Goal: Task Accomplishment & Management: Manage account settings

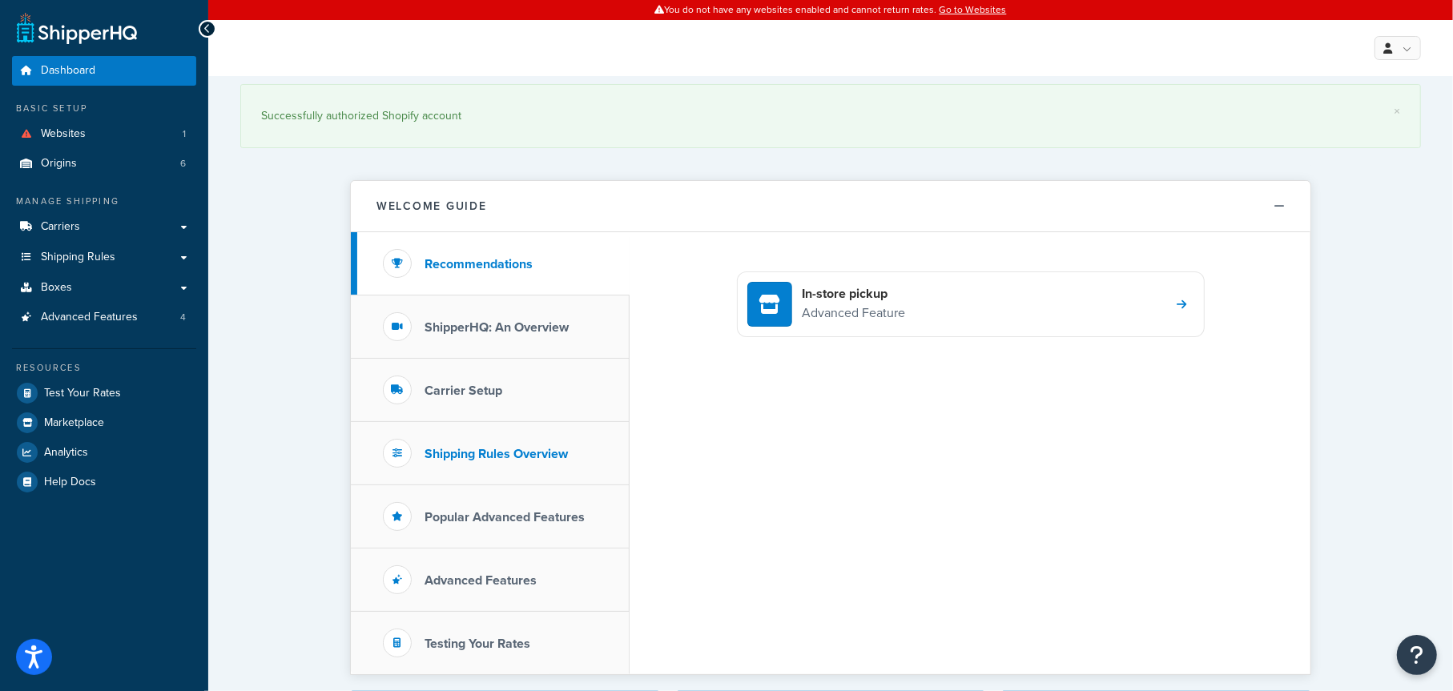
click at [502, 449] on h3 "Shipping Rules Overview" at bounding box center [496, 454] width 143 height 14
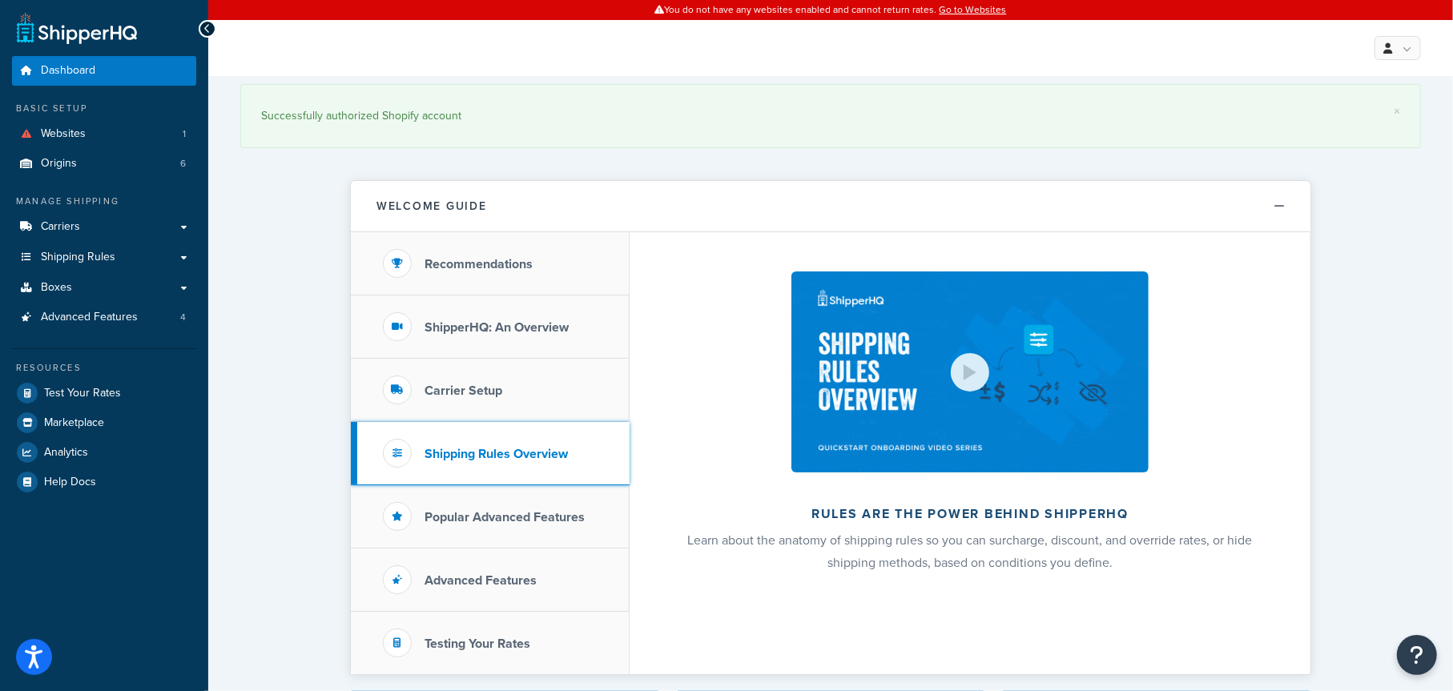
click at [465, 453] on h3 "Shipping Rules Overview" at bounding box center [496, 454] width 143 height 14
click at [84, 252] on span "Shipping Rules" at bounding box center [78, 258] width 75 height 14
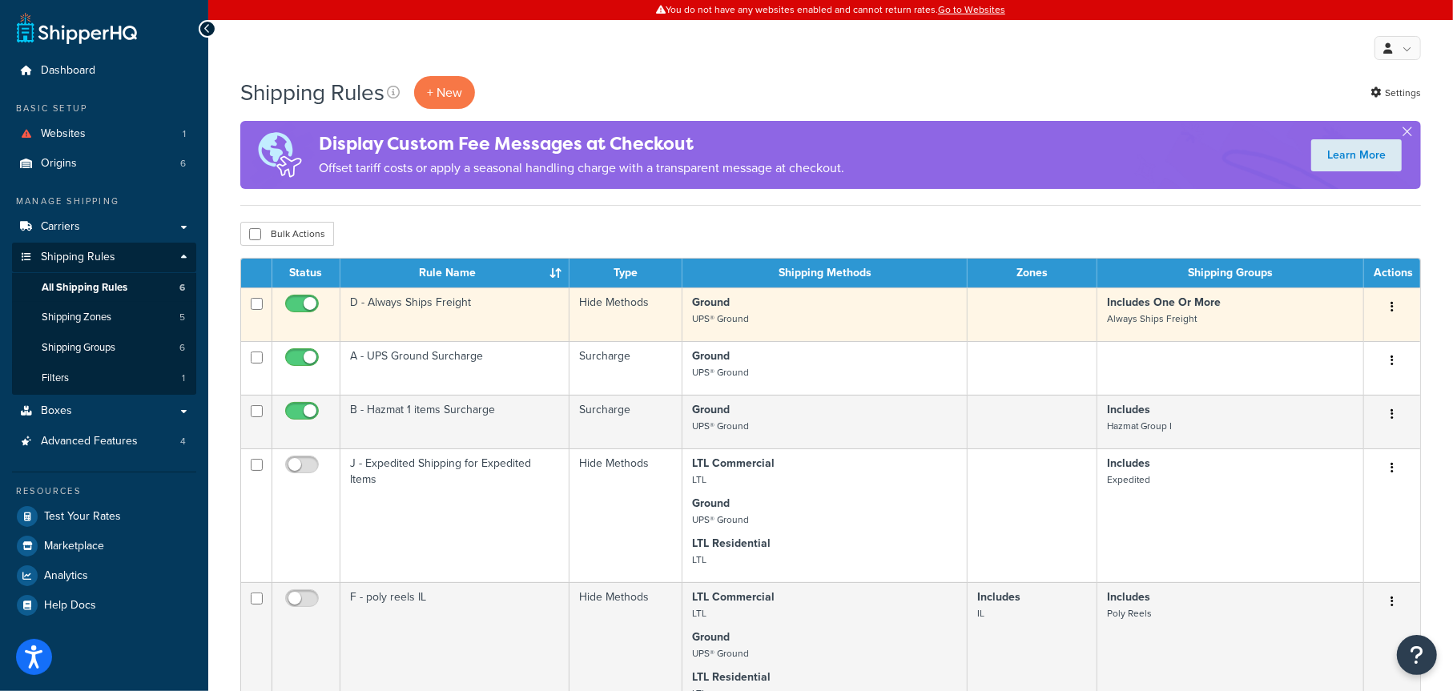
click at [481, 305] on td "D - Always Ships Freight" at bounding box center [454, 315] width 229 height 54
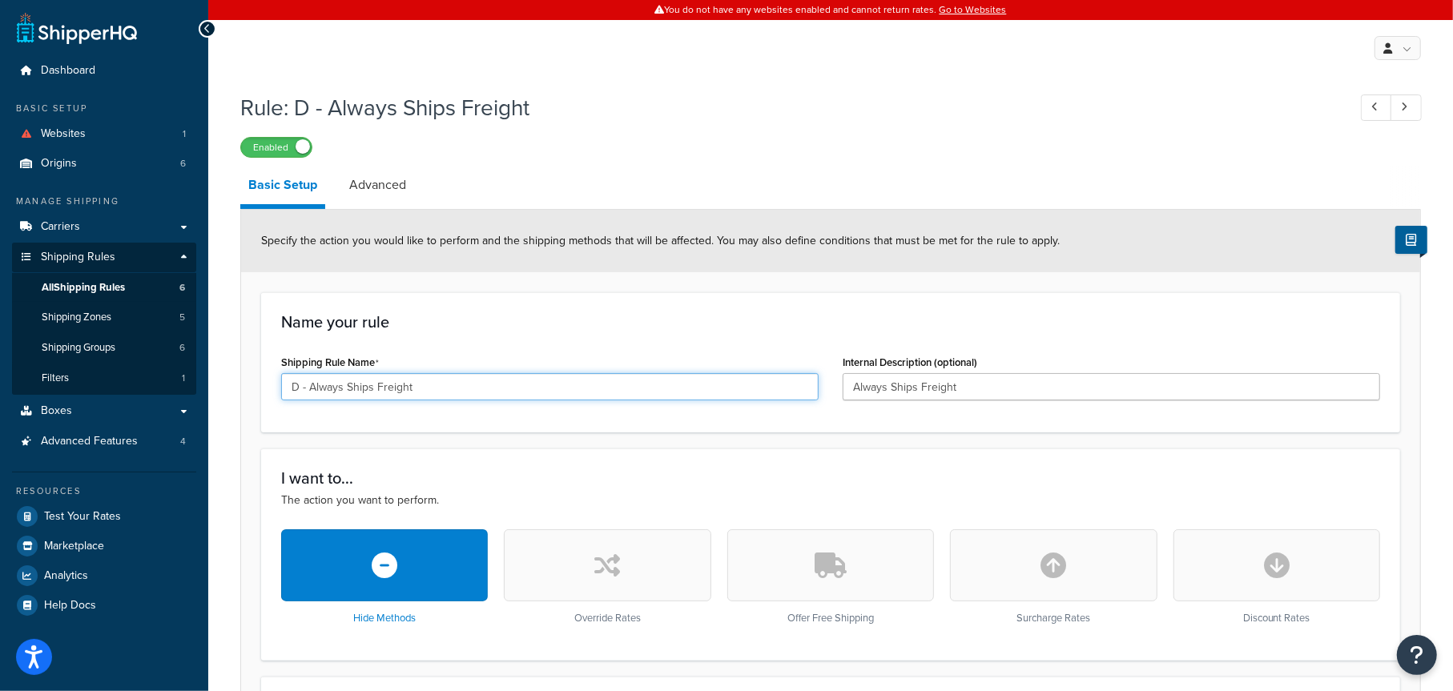
click at [312, 388] on input "D - Always Ships Freight" at bounding box center [550, 386] width 538 height 27
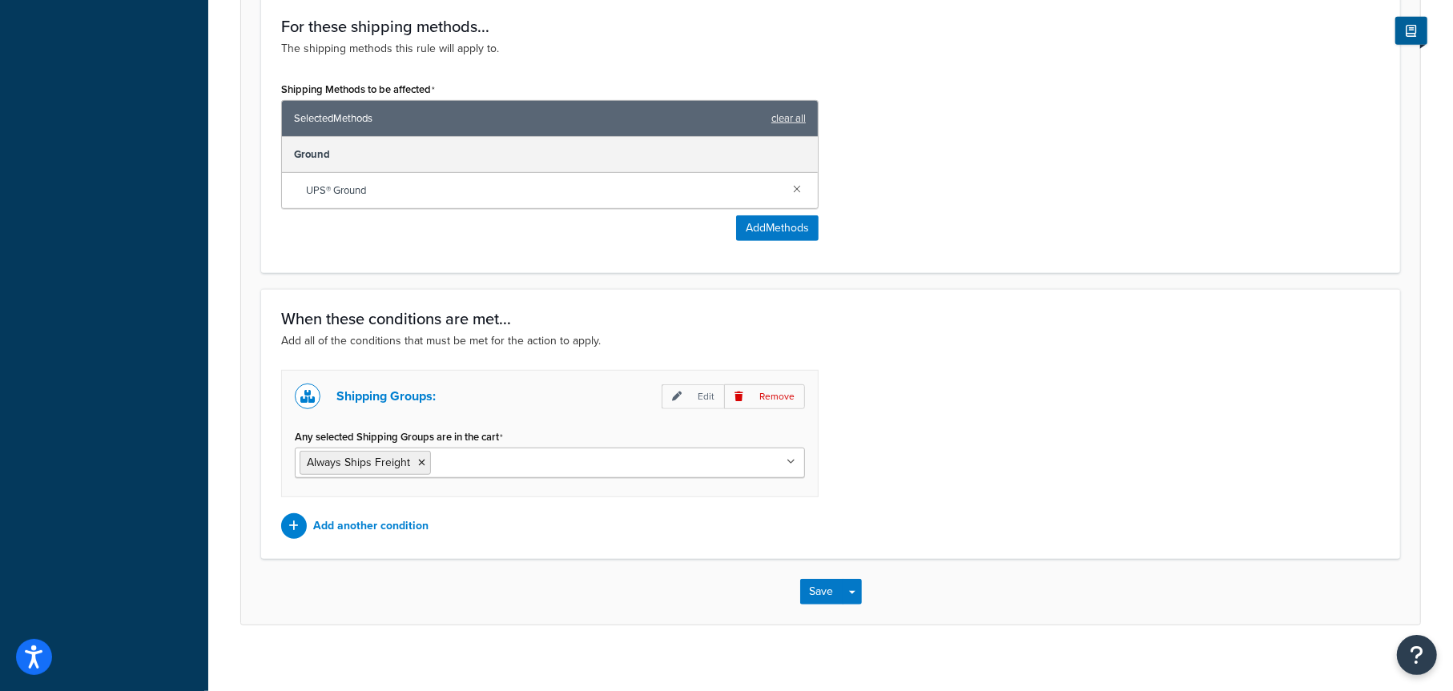
scroll to position [693, 0]
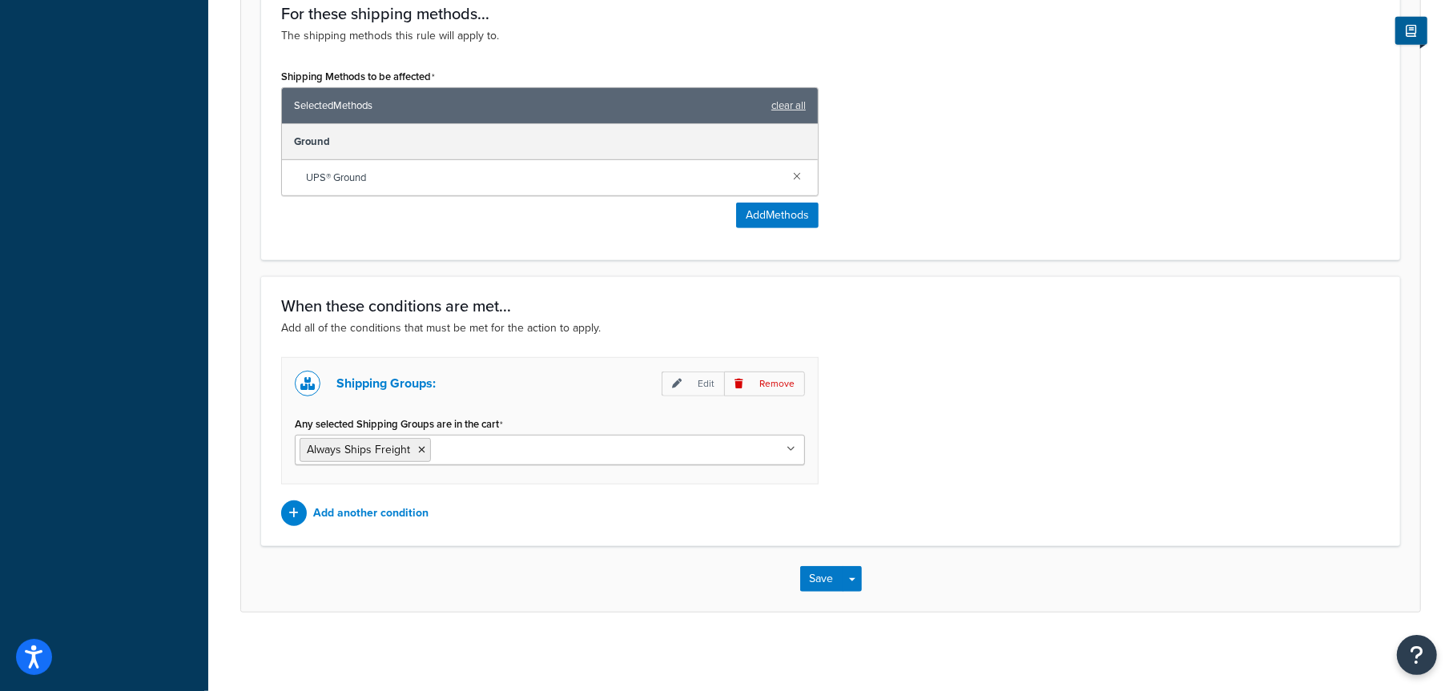
type input "Always Ships Freight"
click at [835, 587] on button "Save" at bounding box center [821, 579] width 43 height 26
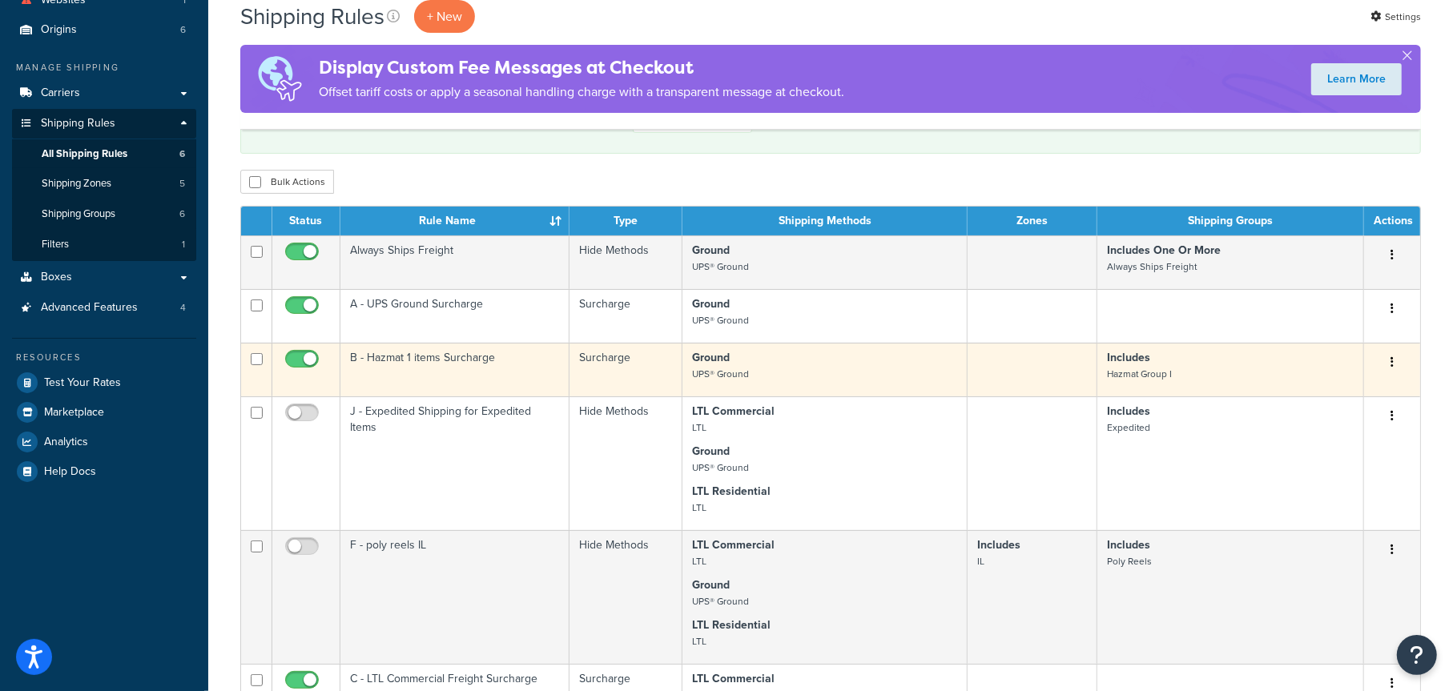
scroll to position [160, 0]
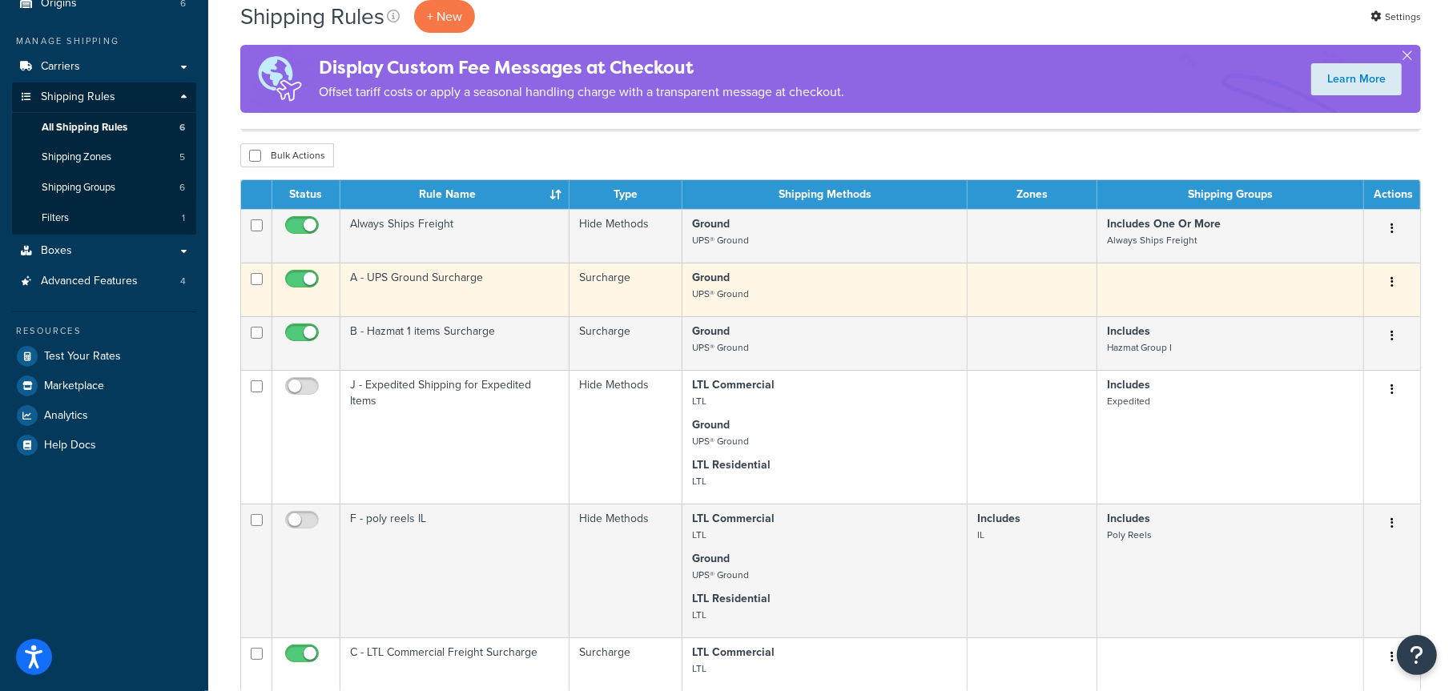
click at [1389, 282] on button "button" at bounding box center [1392, 283] width 22 height 26
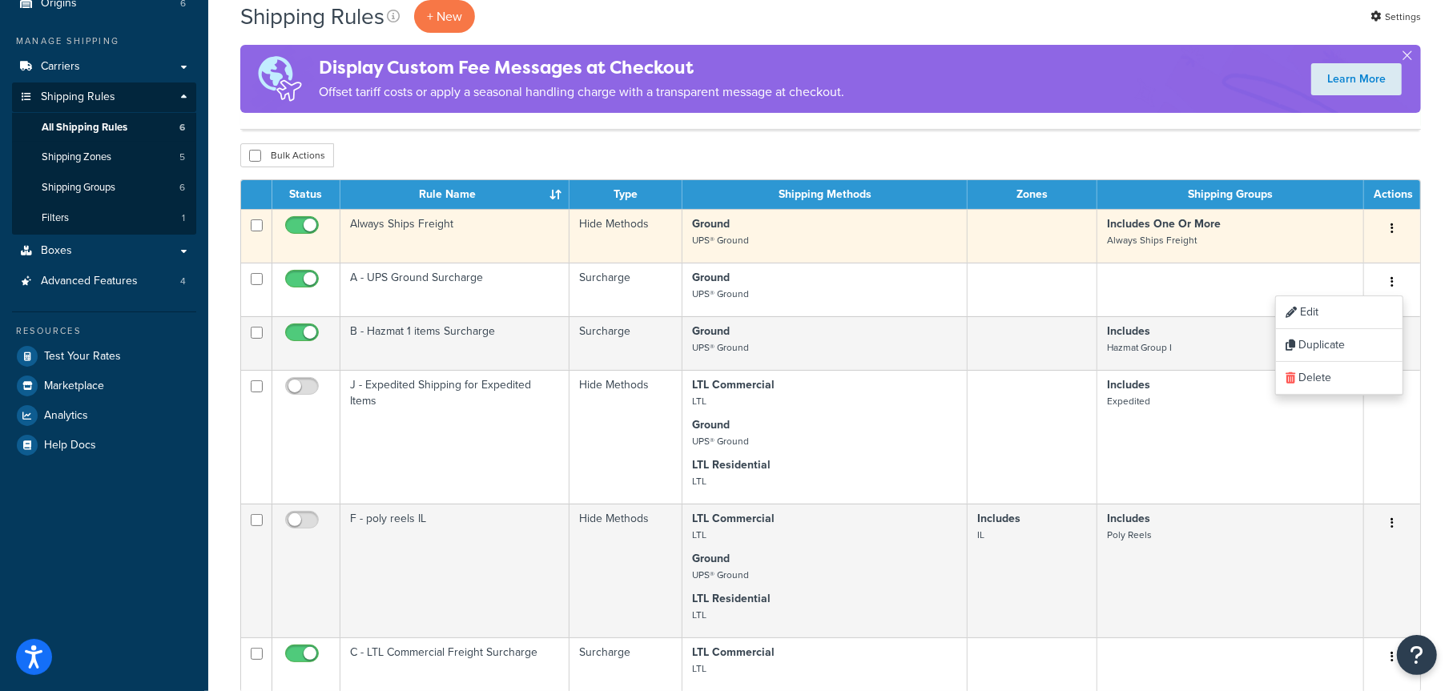
click at [1399, 228] on button "button" at bounding box center [1392, 229] width 22 height 26
click at [1315, 259] on link "Edit" at bounding box center [1339, 259] width 127 height 33
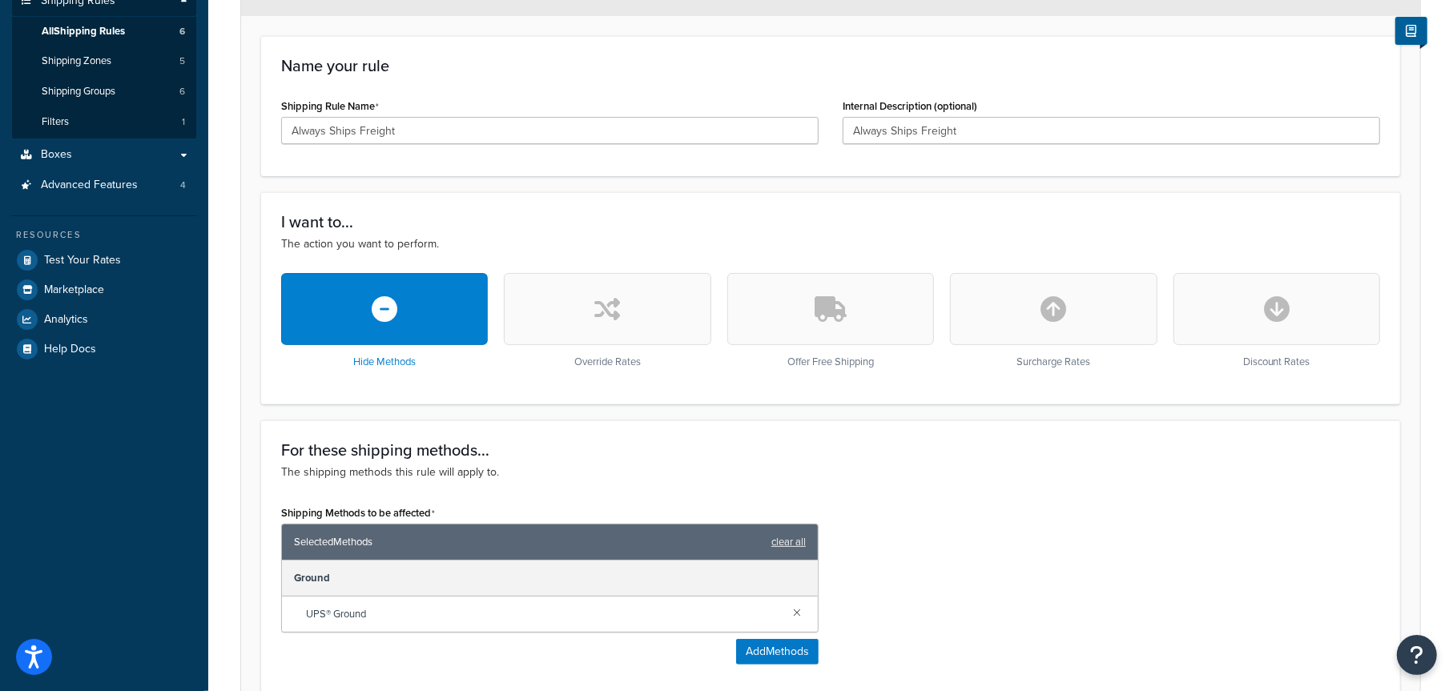
scroll to position [132, 0]
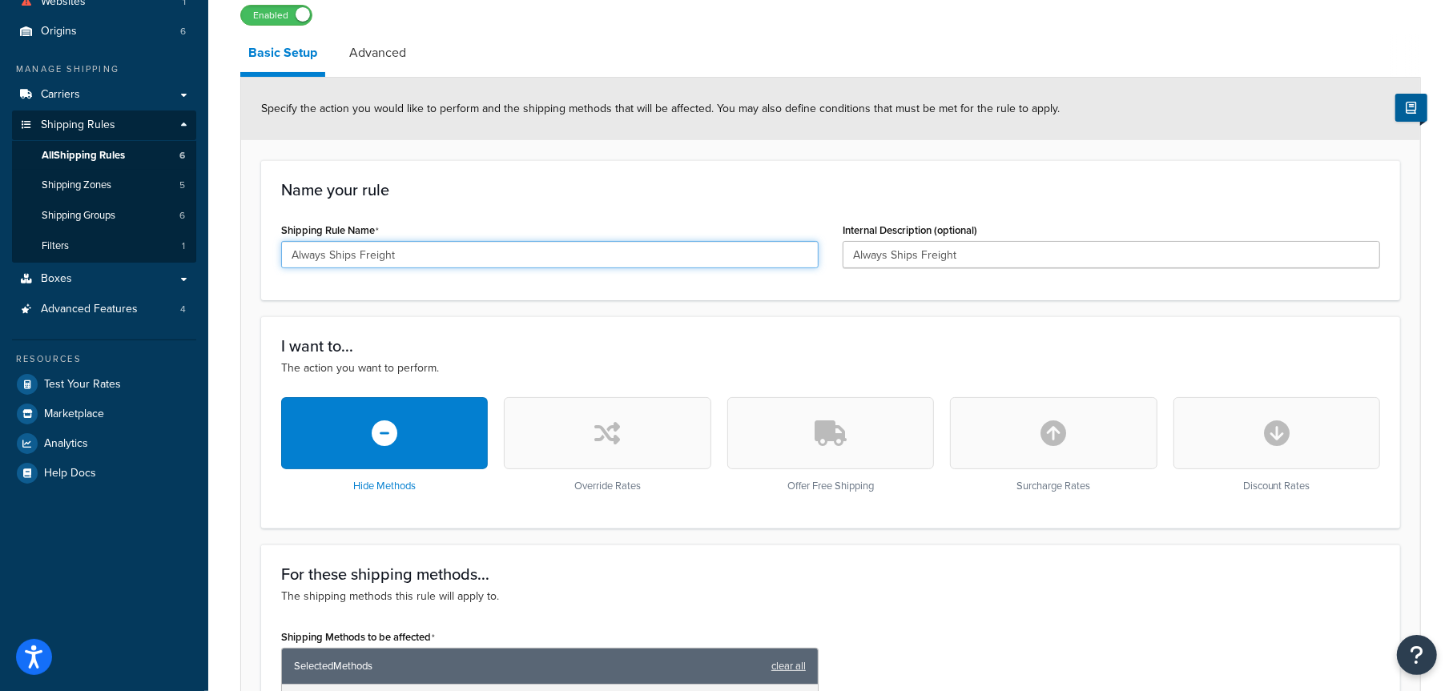
click at [292, 248] on input "Always Ships Freight" at bounding box center [550, 254] width 538 height 27
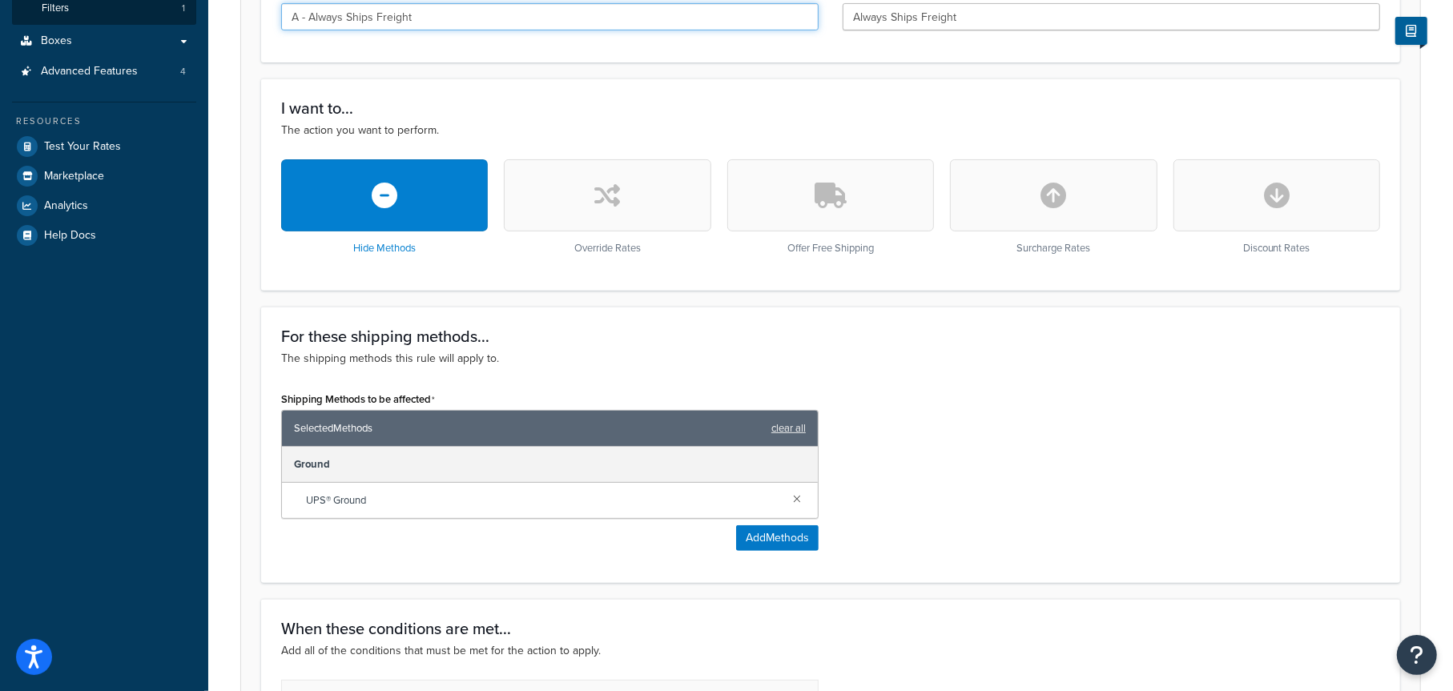
scroll to position [613, 0]
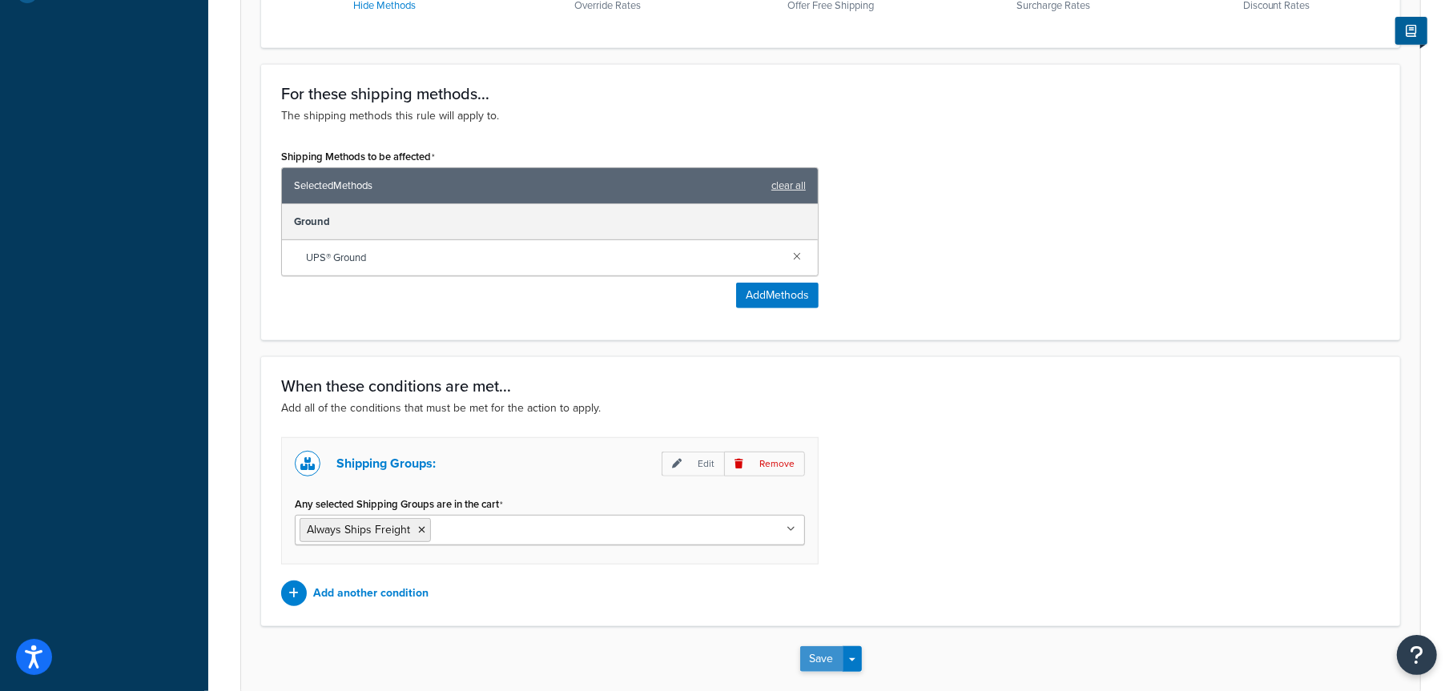
type input "A - Always Ships Freight"
click at [815, 661] on button "Save" at bounding box center [821, 659] width 43 height 26
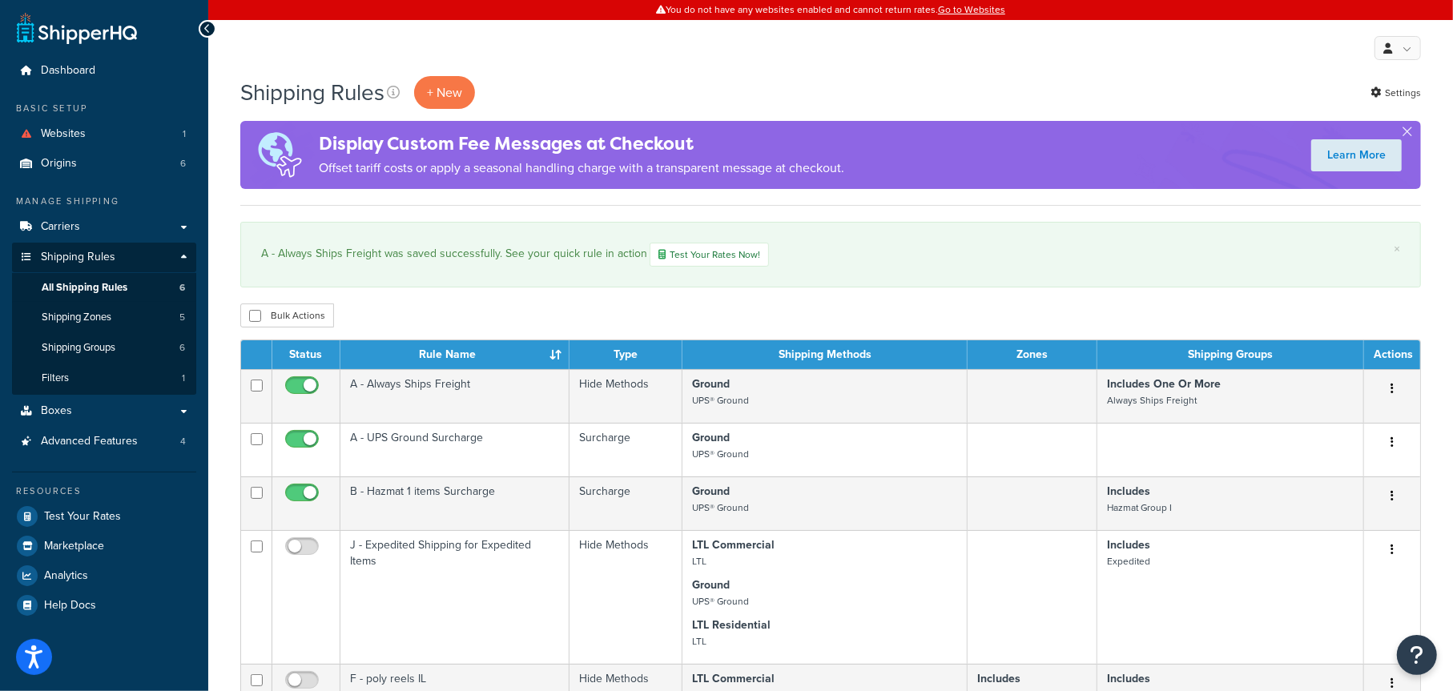
click at [441, 353] on th "Rule Name" at bounding box center [454, 354] width 229 height 29
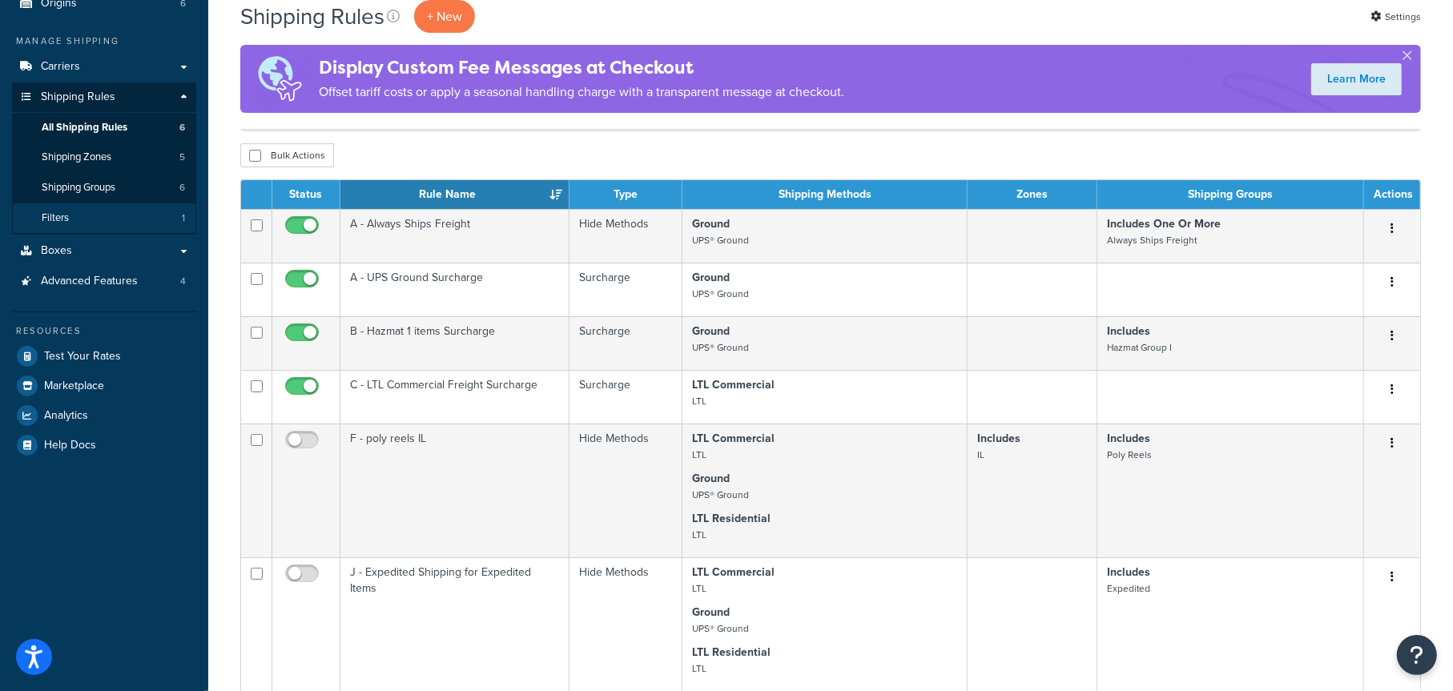
scroll to position [80, 0]
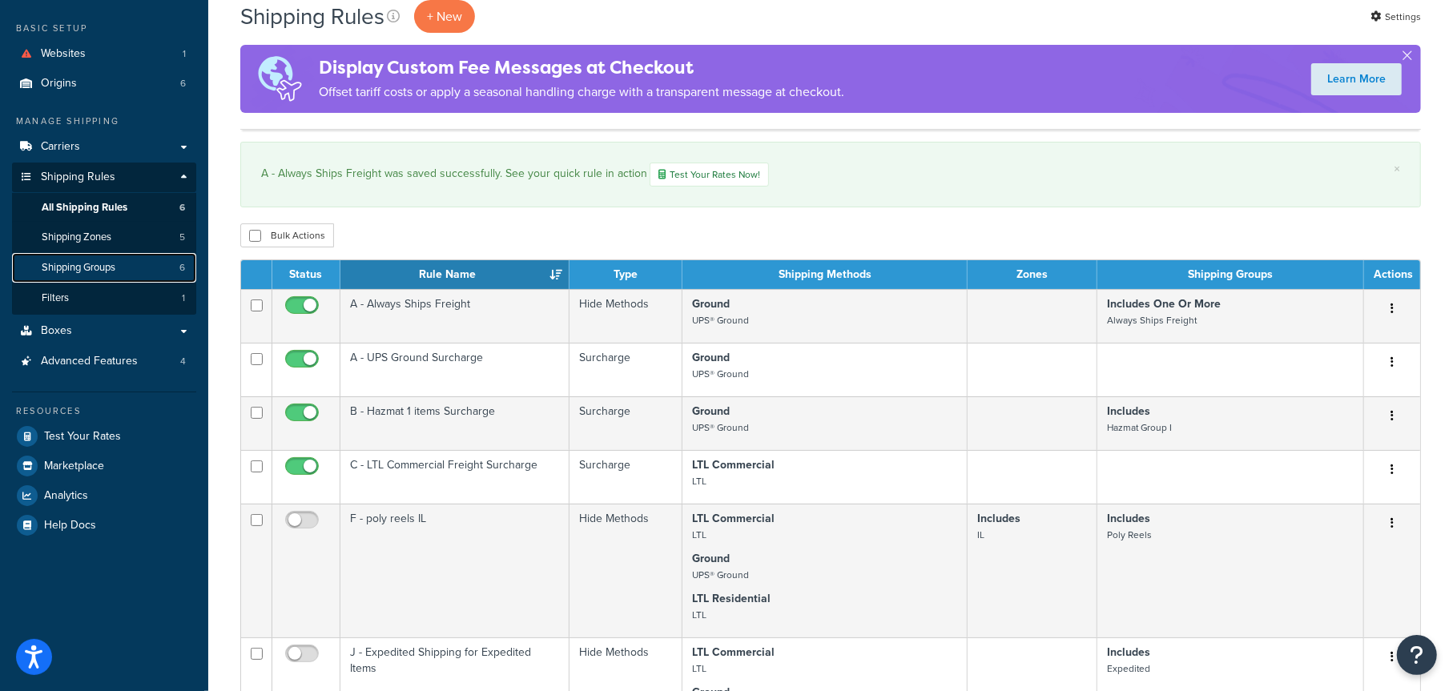
click at [103, 265] on span "Shipping Groups" at bounding box center [79, 268] width 74 height 14
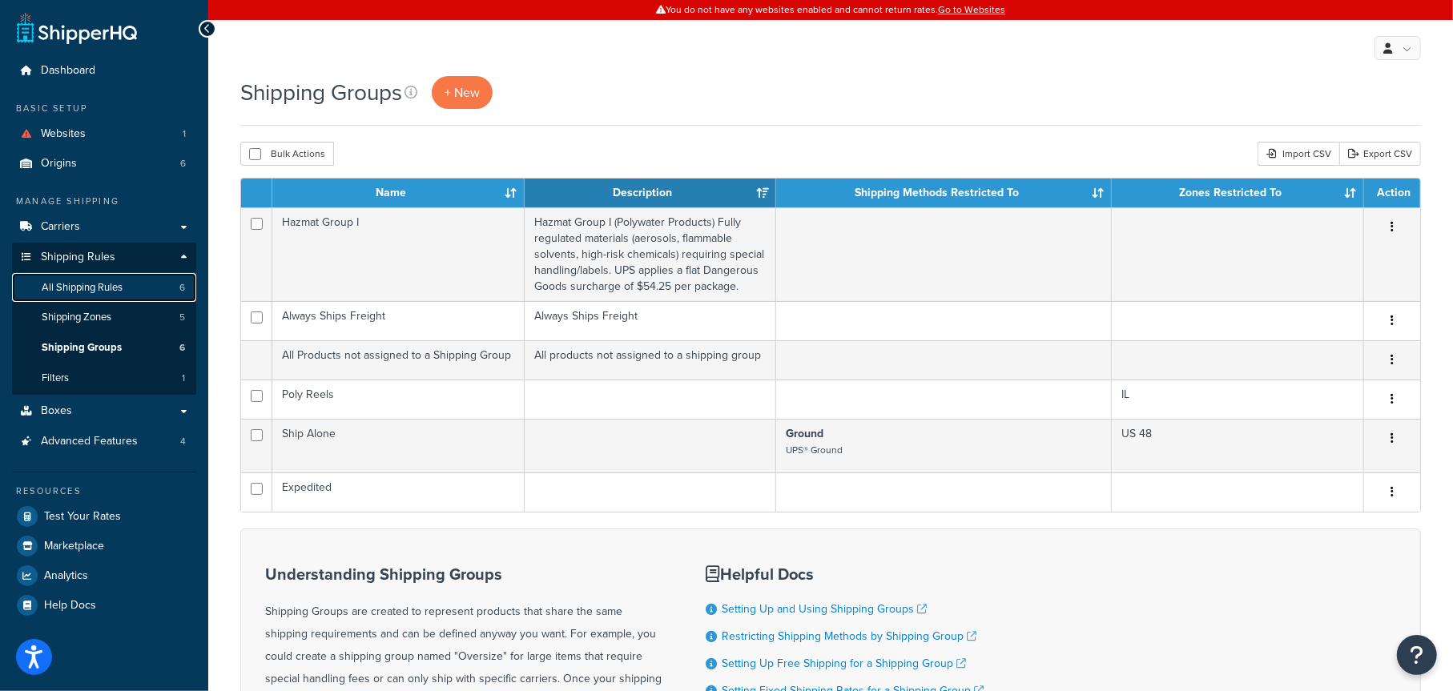
click at [91, 288] on span "All Shipping Rules" at bounding box center [82, 288] width 81 height 14
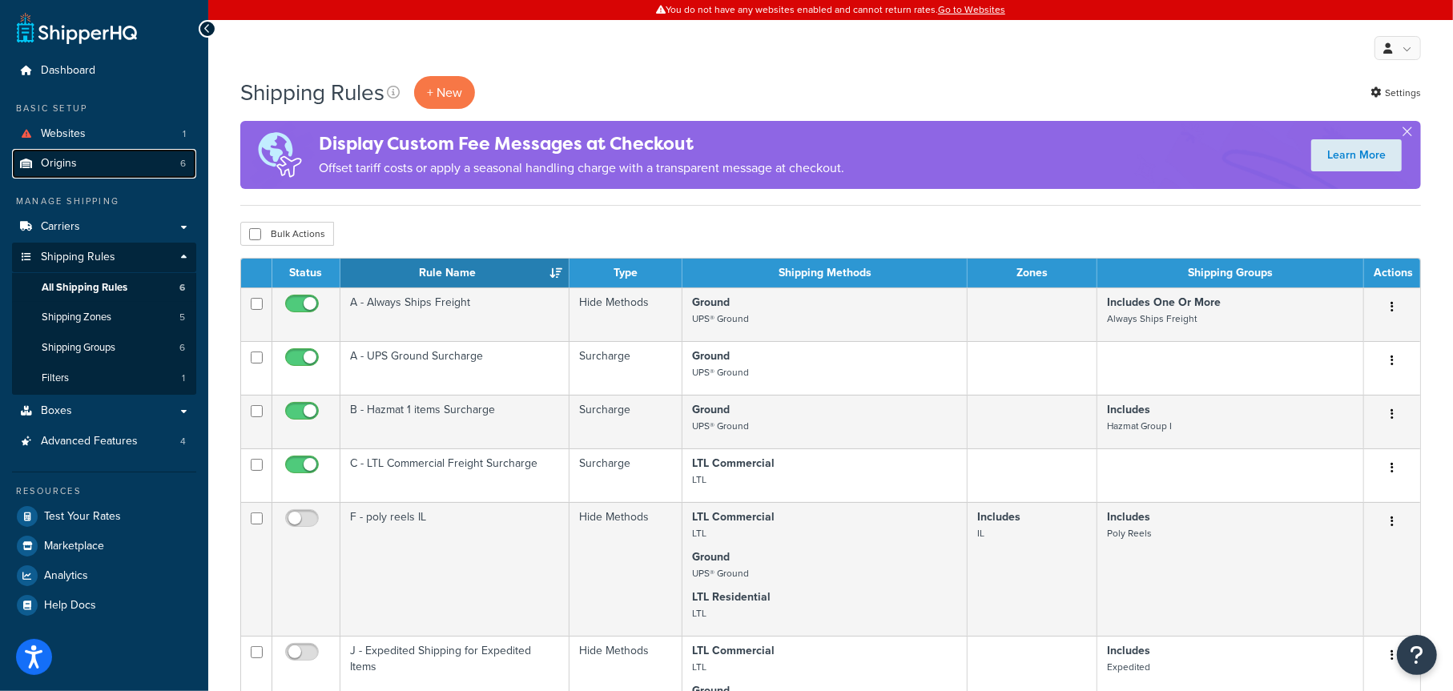
click at [68, 157] on span "Origins" at bounding box center [59, 164] width 36 height 14
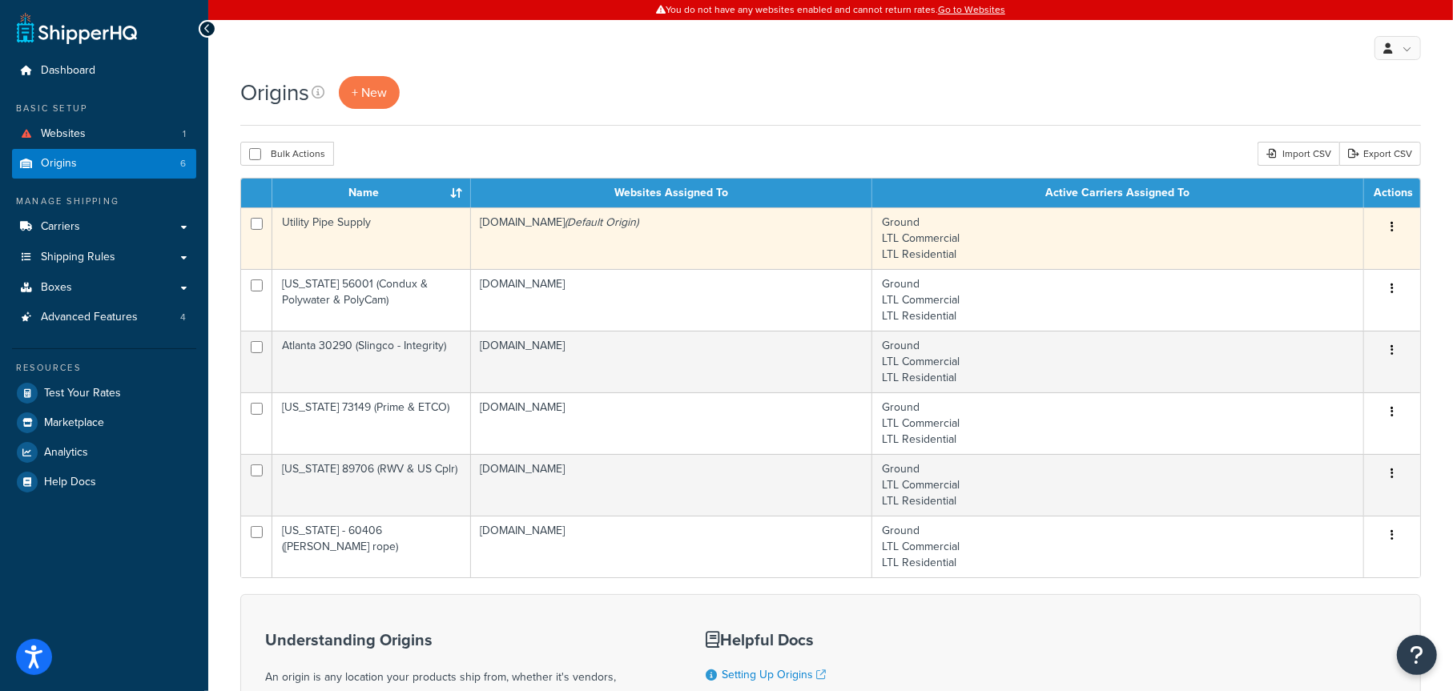
click at [620, 237] on td "utilitypipesupply.myshopify.com (Default Origin)" at bounding box center [672, 238] width 402 height 62
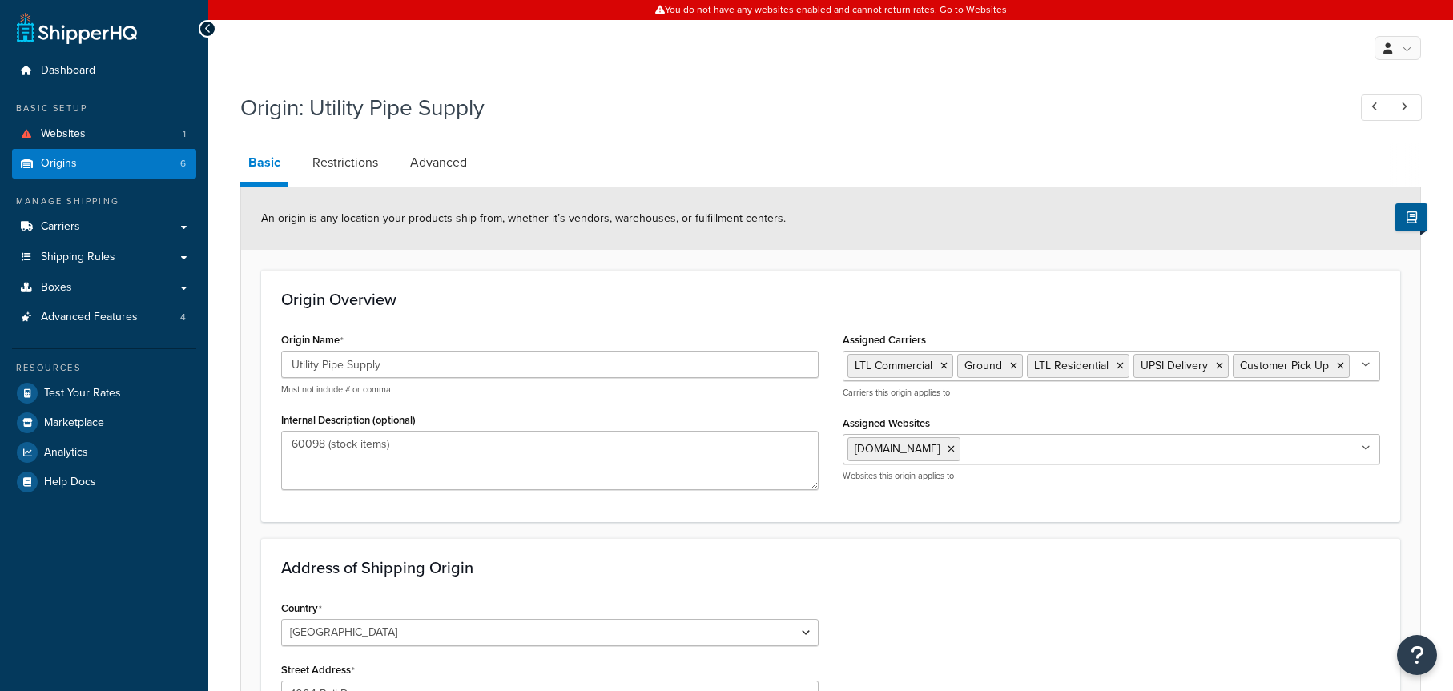
select select "13"
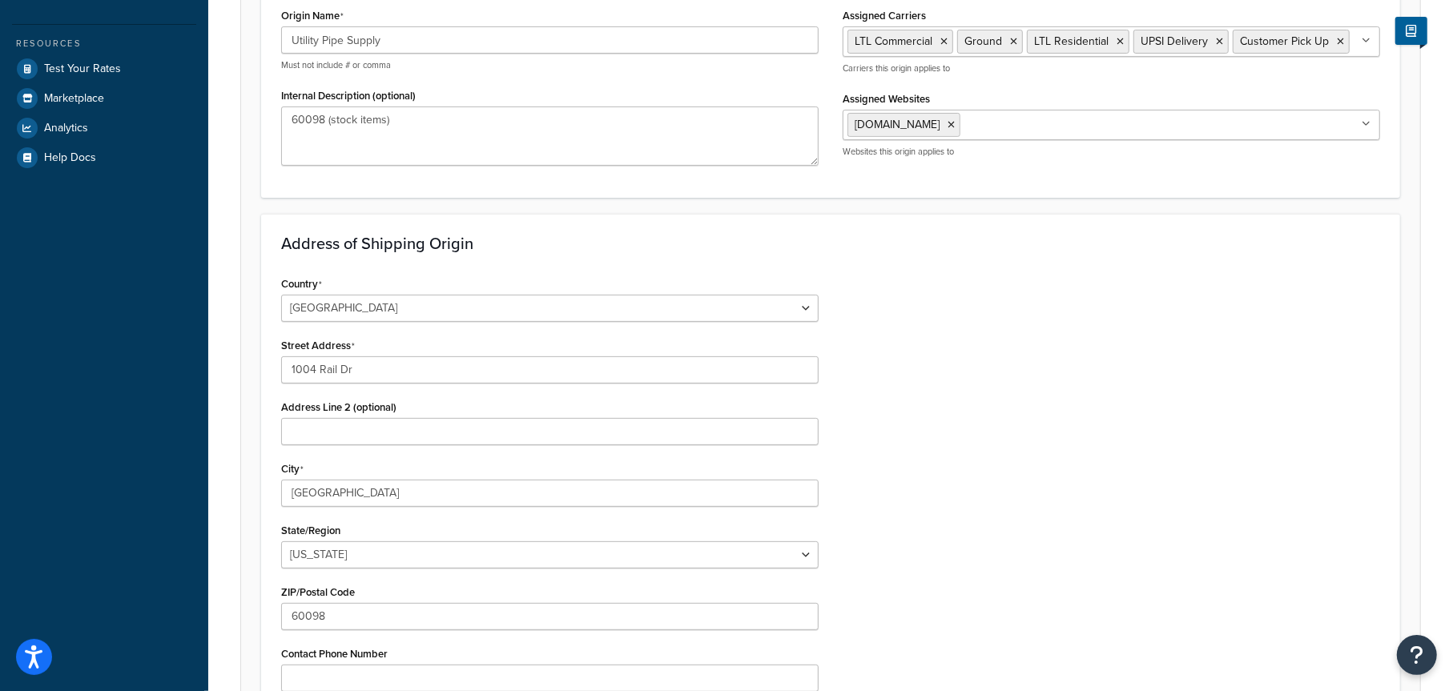
scroll to position [320, 0]
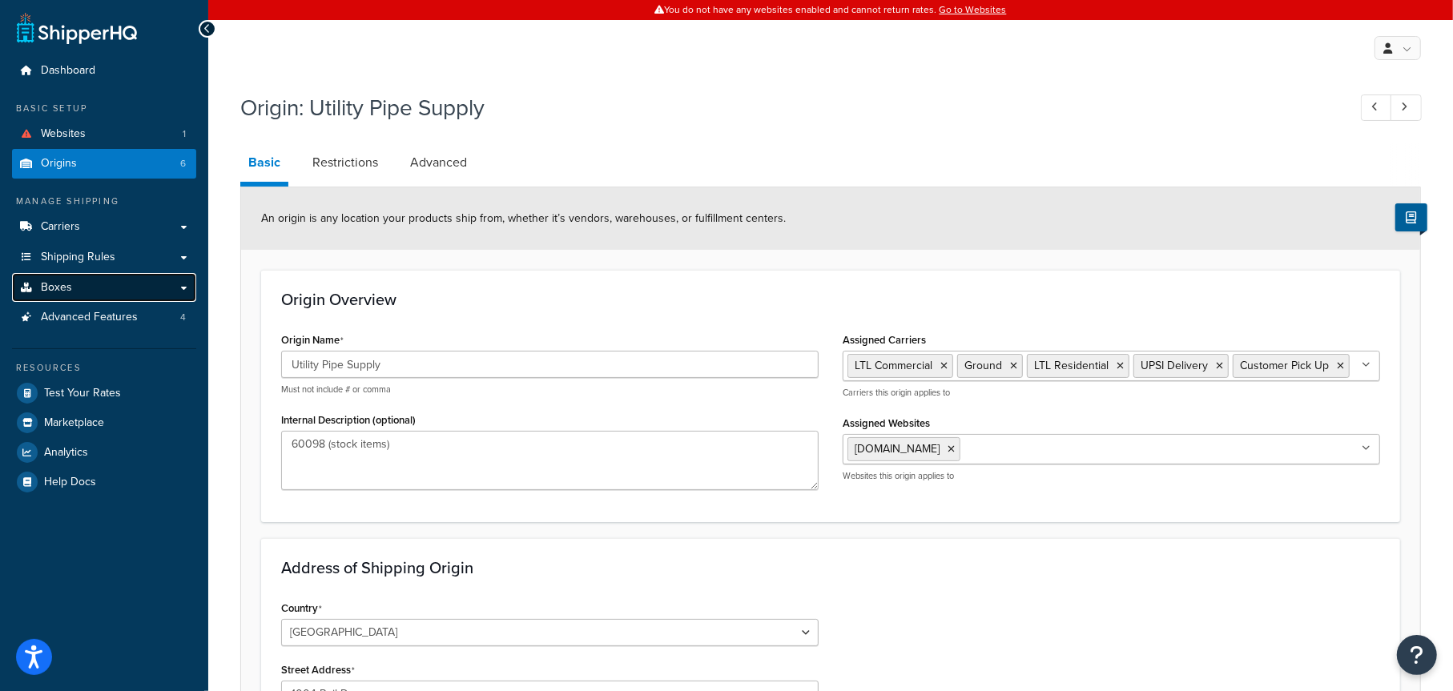
click at [82, 288] on link "Boxes" at bounding box center [104, 288] width 184 height 30
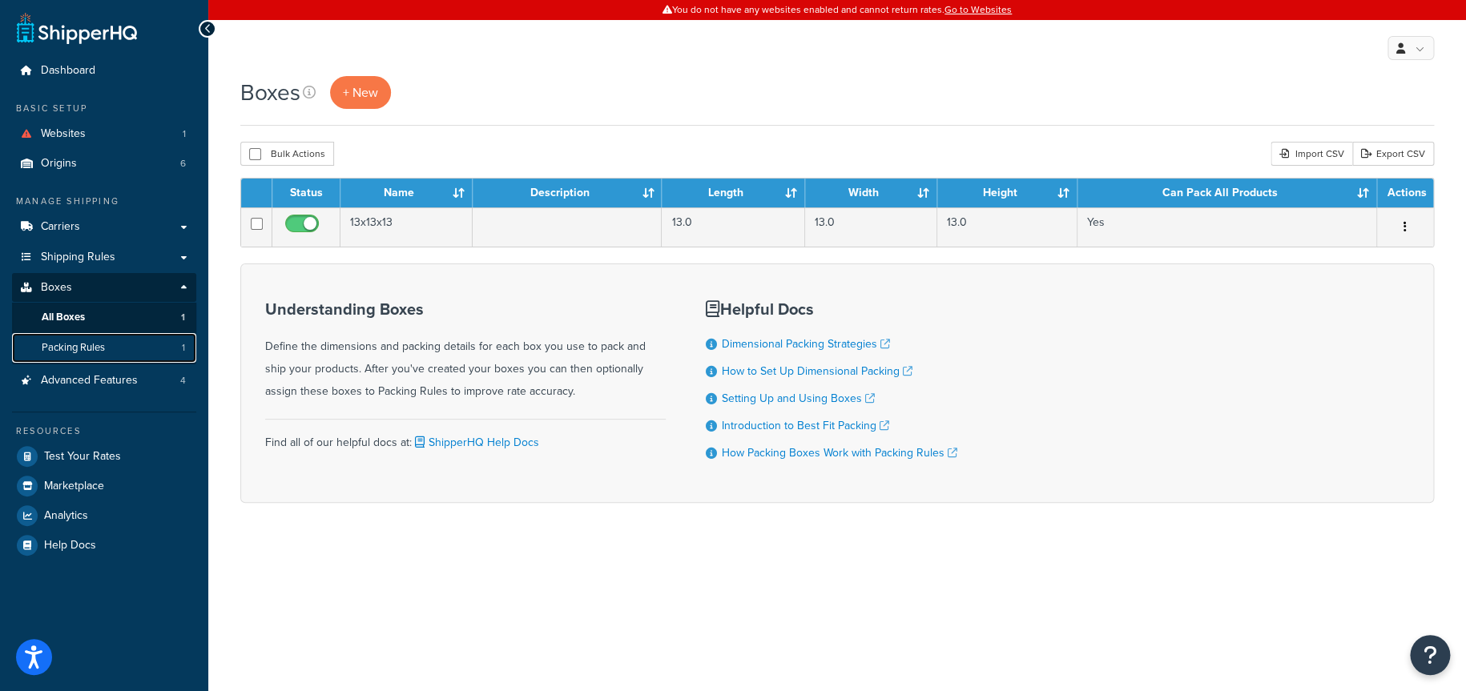
click at [99, 344] on span "Packing Rules" at bounding box center [73, 348] width 63 height 14
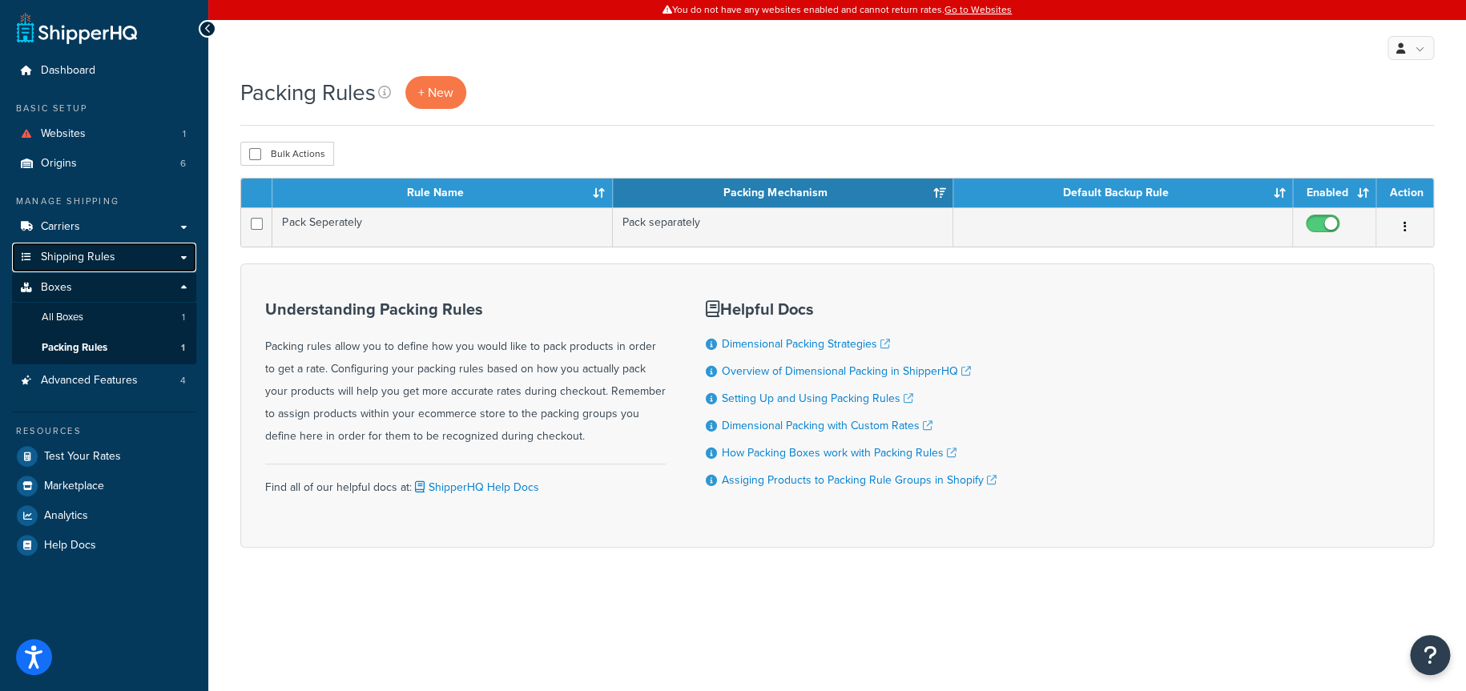
click at [87, 258] on span "Shipping Rules" at bounding box center [78, 258] width 75 height 14
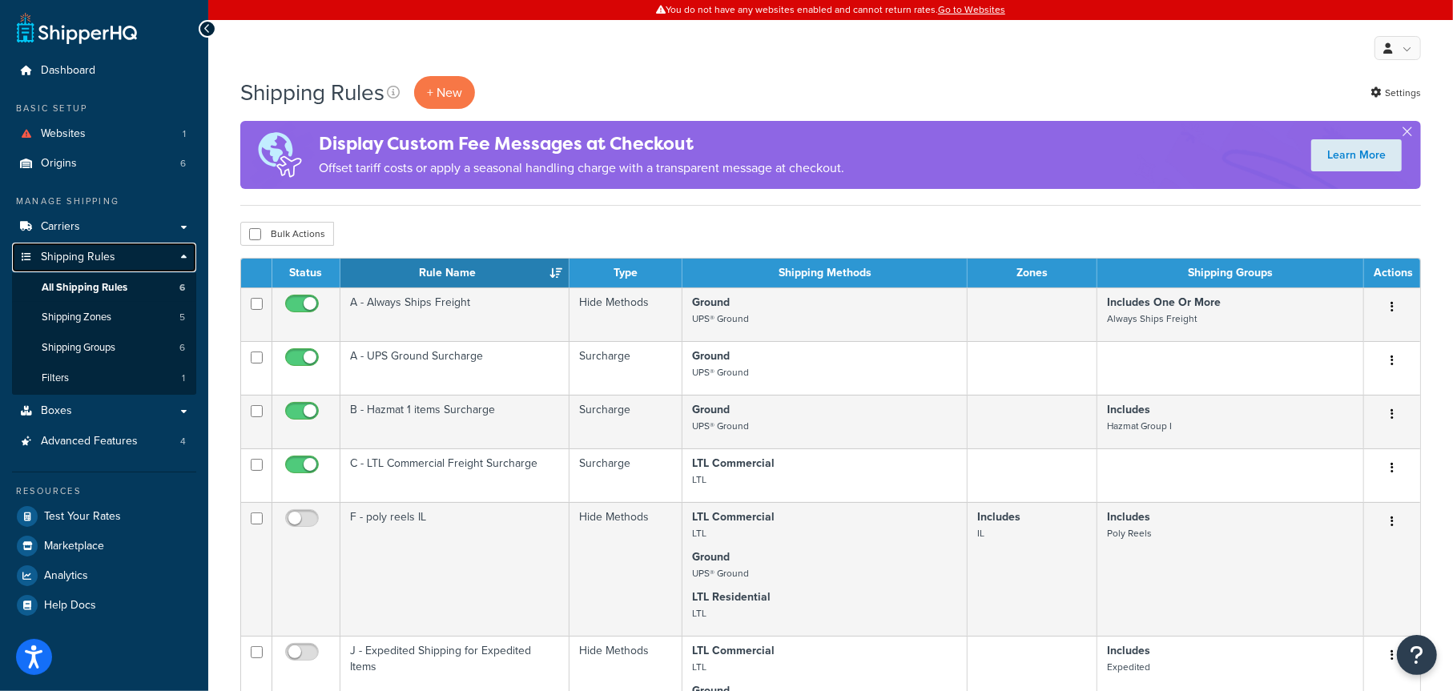
click at [83, 258] on span "Shipping Rules" at bounding box center [78, 258] width 75 height 14
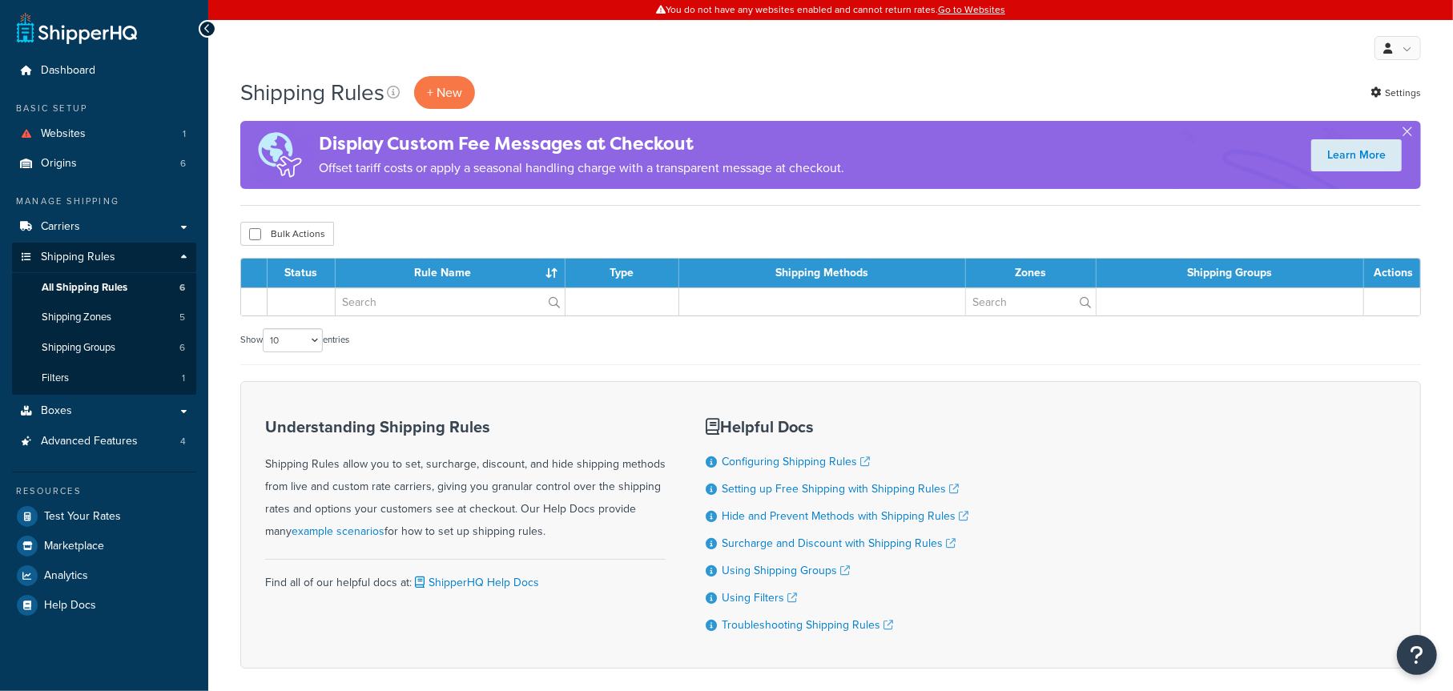
click at [80, 281] on span "All Shipping Rules" at bounding box center [85, 288] width 86 height 14
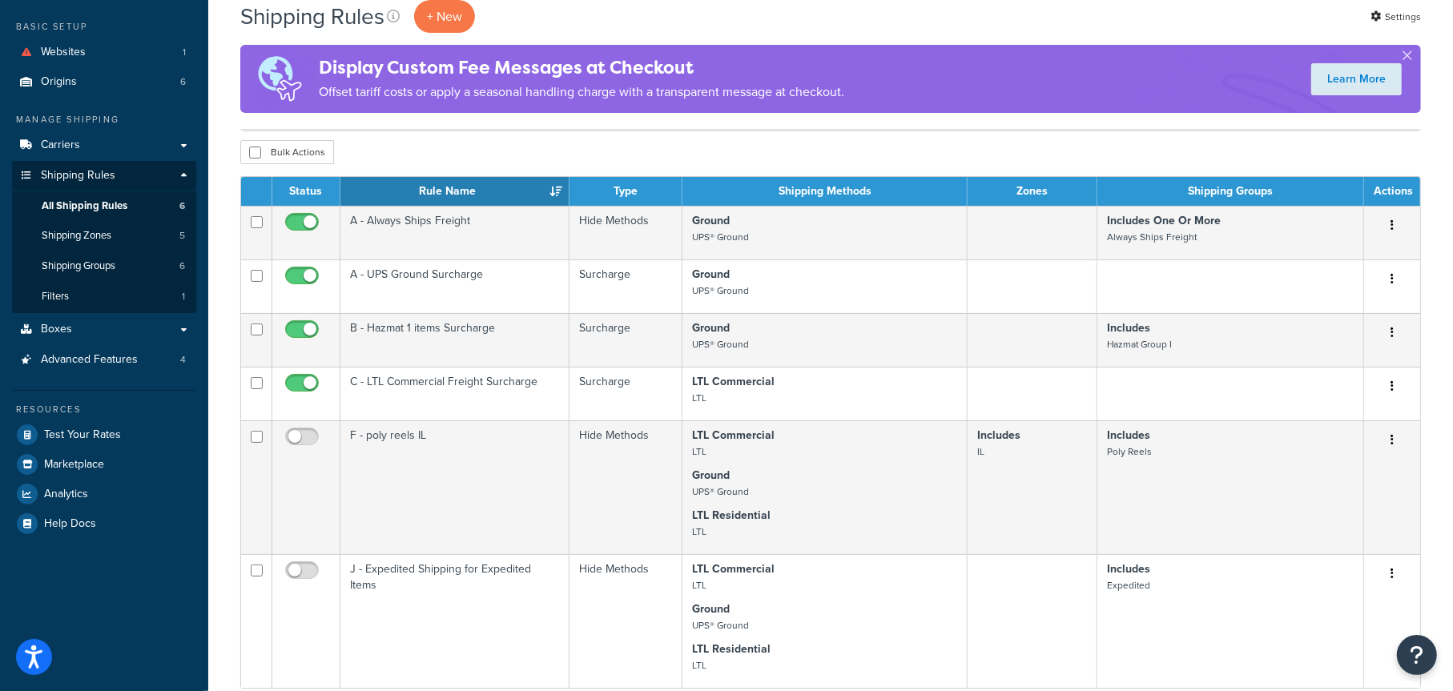
scroll to position [80, 0]
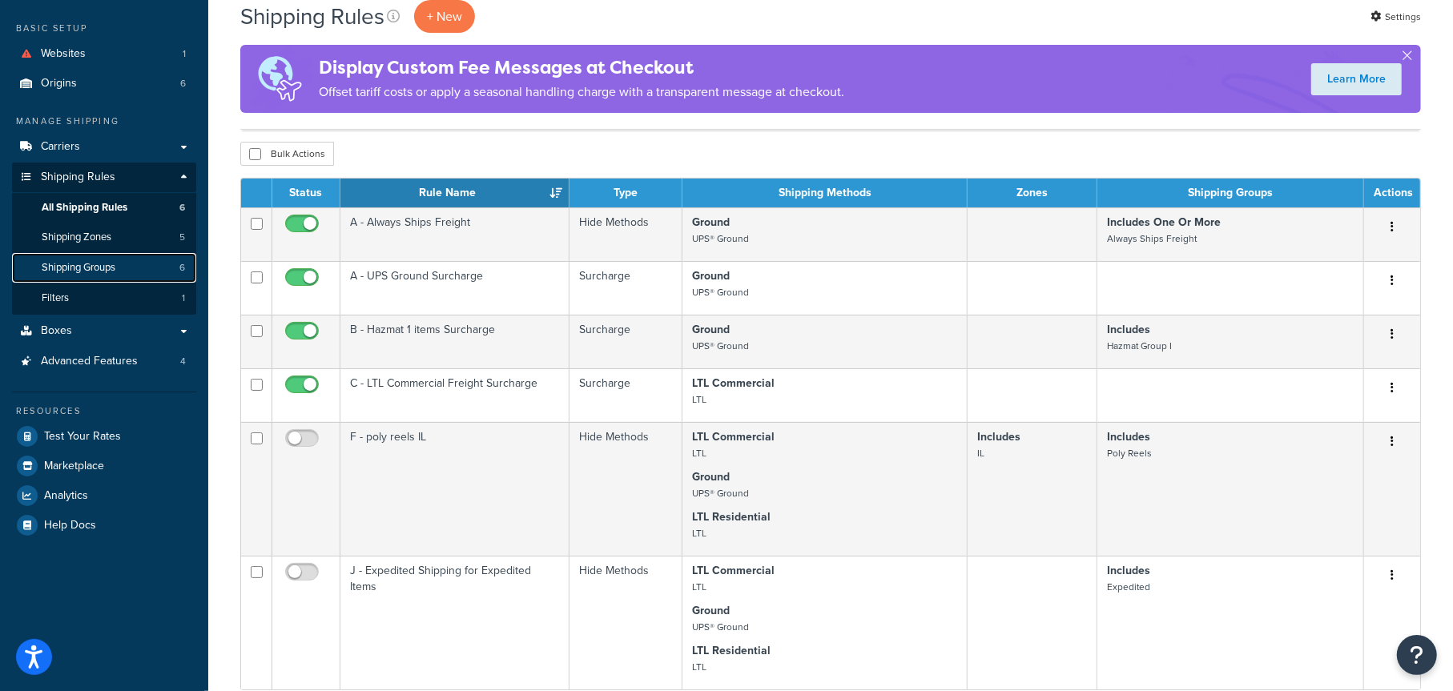
click at [103, 270] on span "Shipping Groups" at bounding box center [79, 268] width 74 height 14
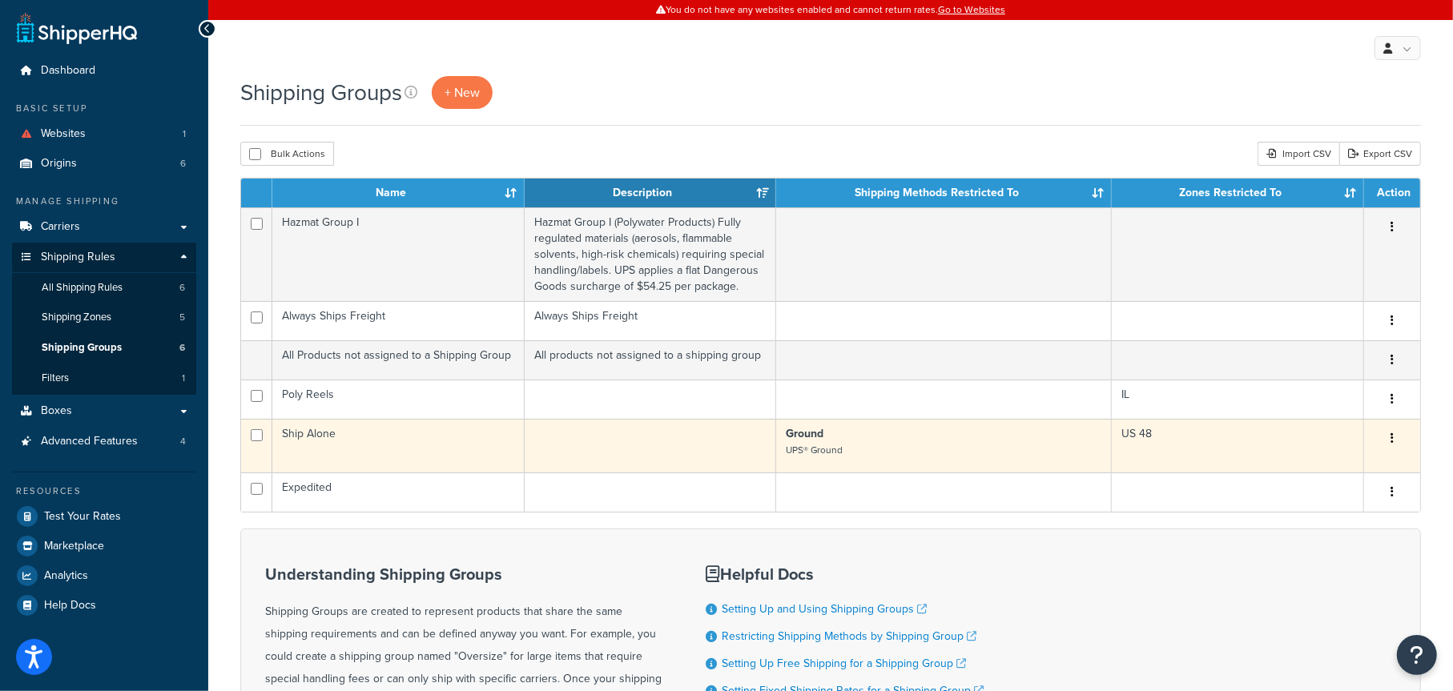
click at [448, 440] on td "Ship Alone" at bounding box center [398, 446] width 252 height 54
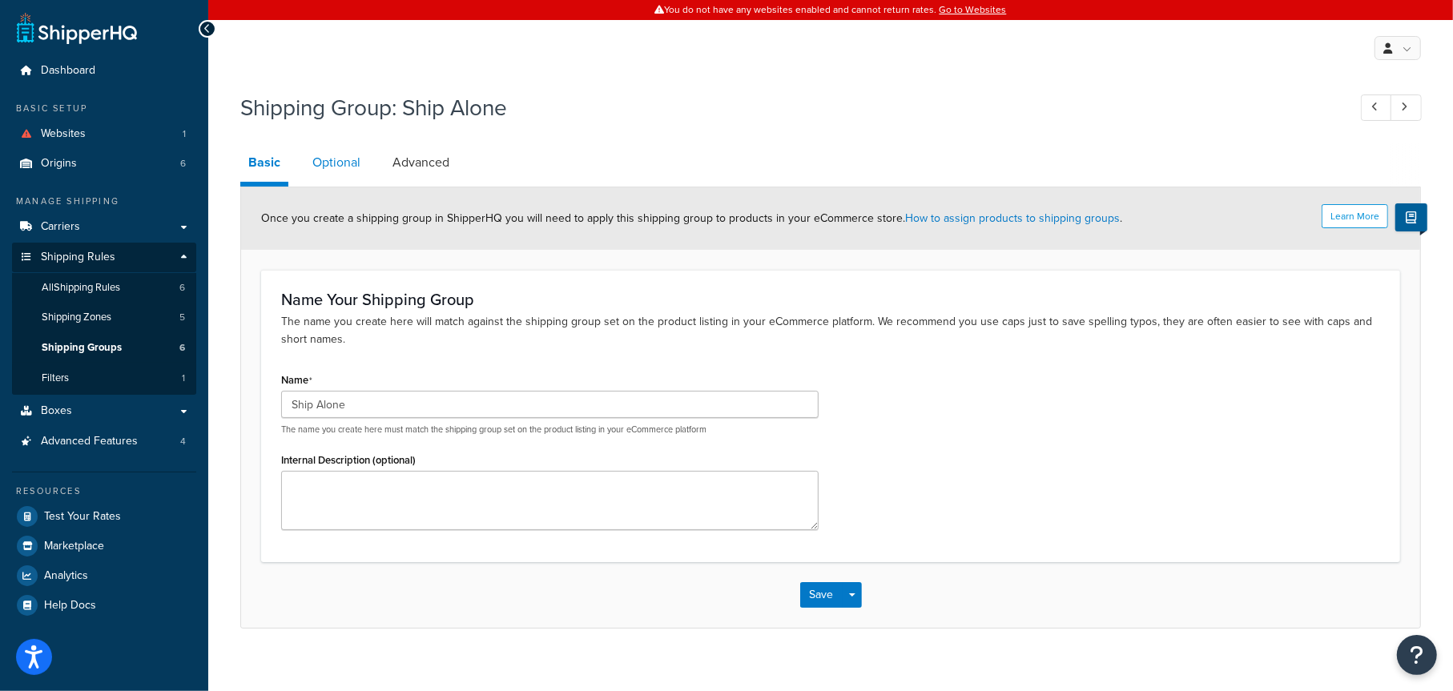
click at [344, 161] on link "Optional" at bounding box center [336, 162] width 64 height 38
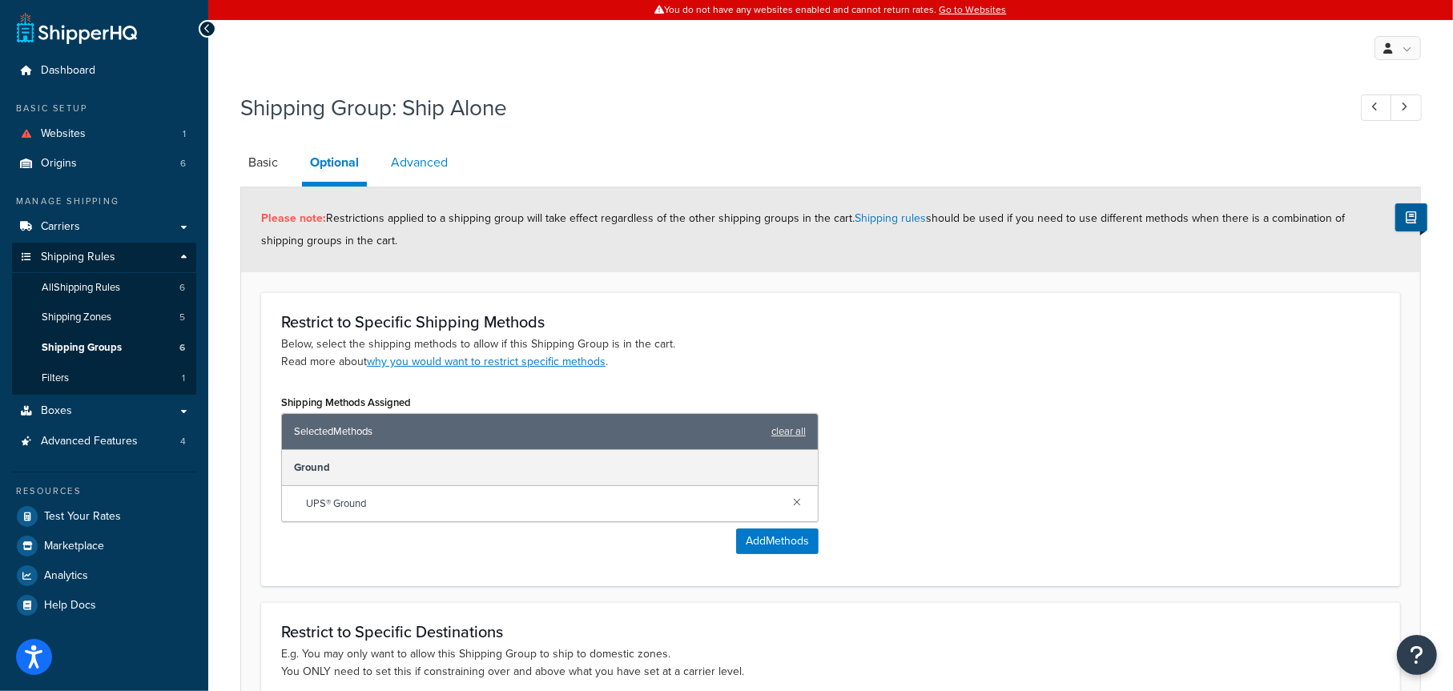
click at [432, 168] on link "Advanced" at bounding box center [419, 162] width 73 height 38
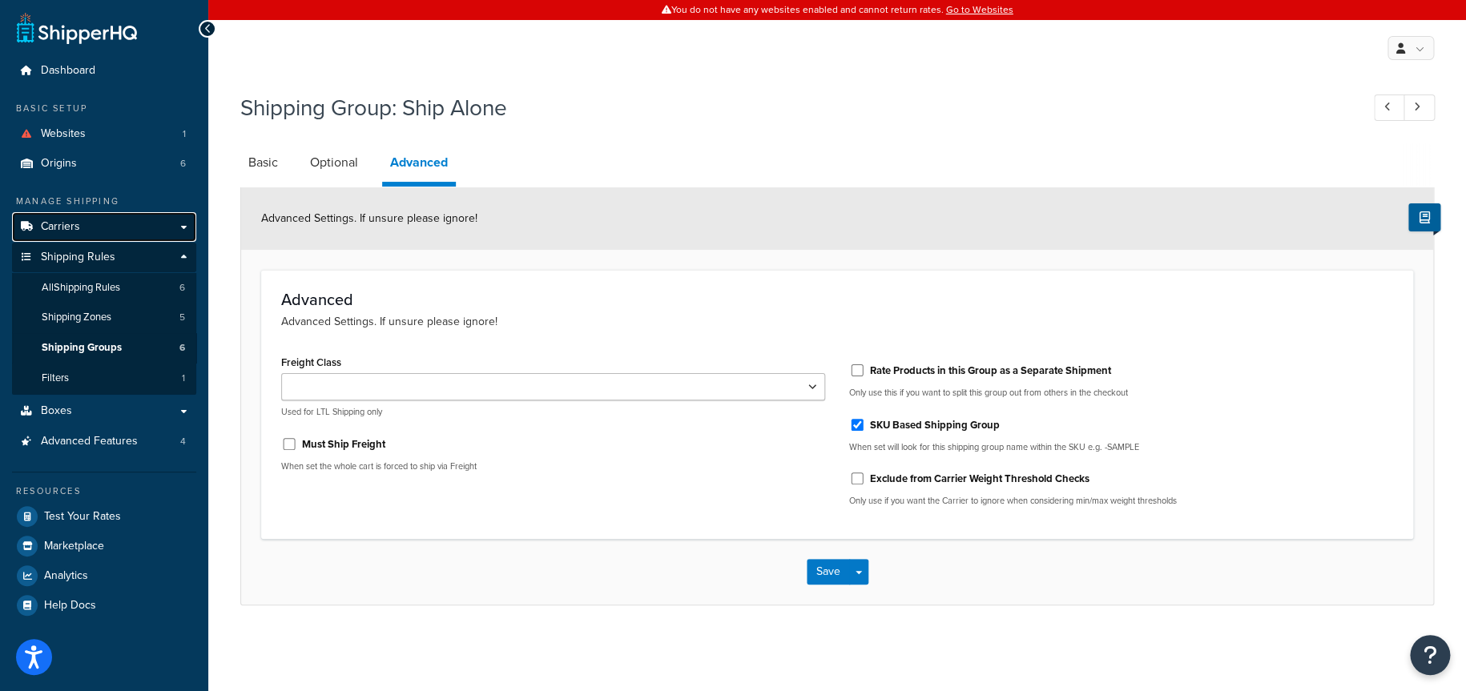
click at [69, 228] on span "Carriers" at bounding box center [60, 227] width 39 height 14
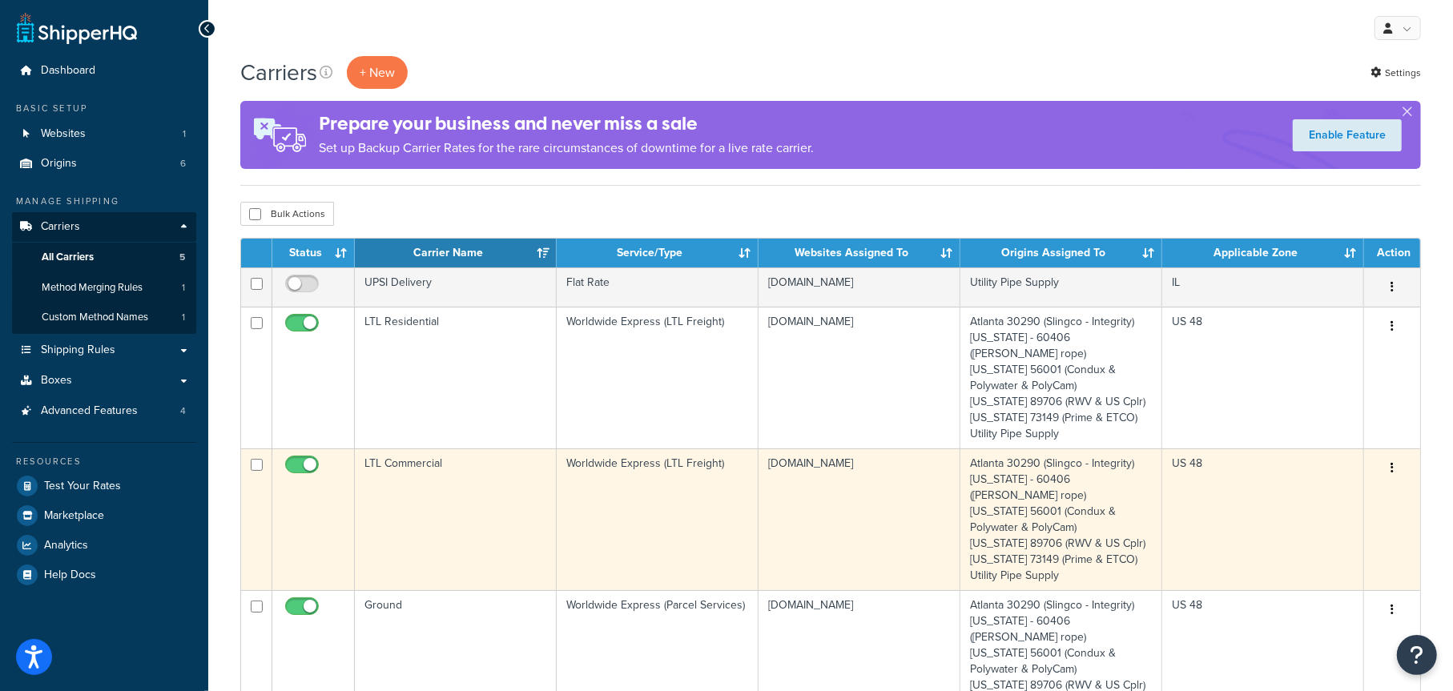
scroll to position [80, 0]
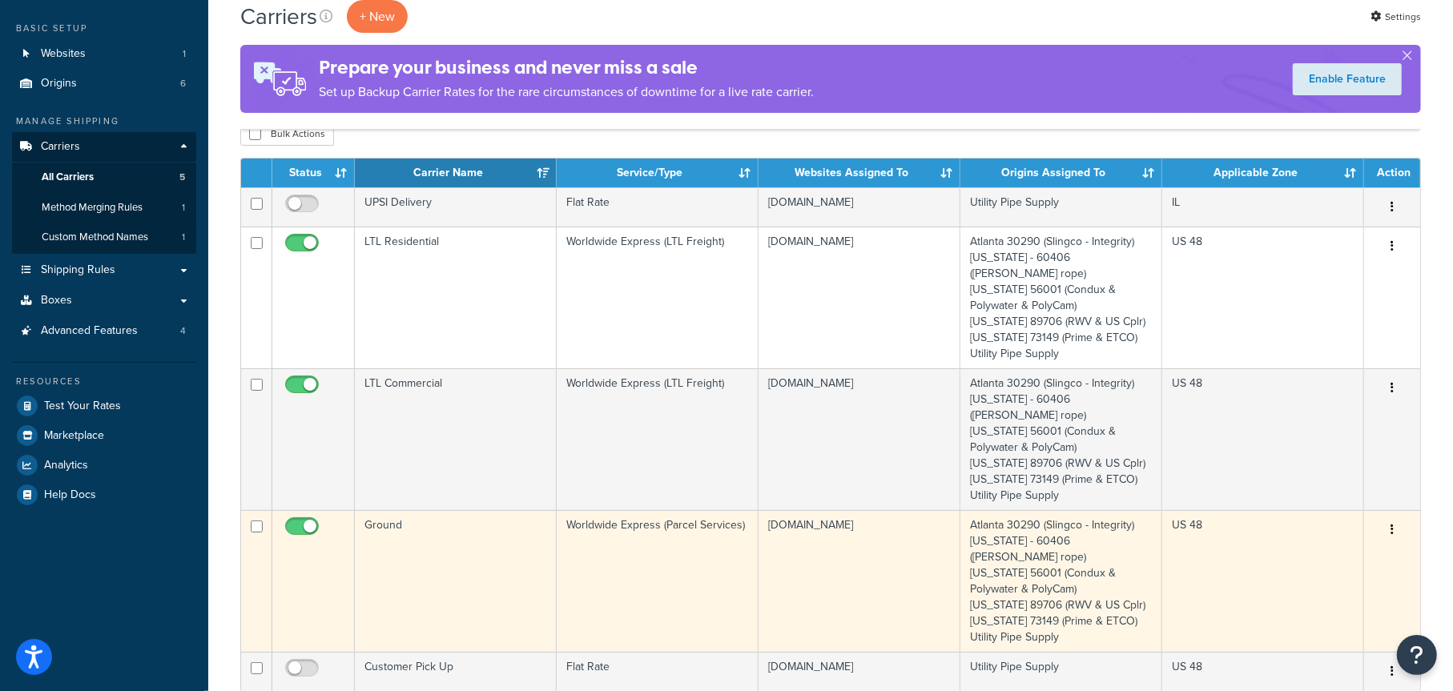
click at [481, 522] on td "Ground" at bounding box center [456, 581] width 202 height 142
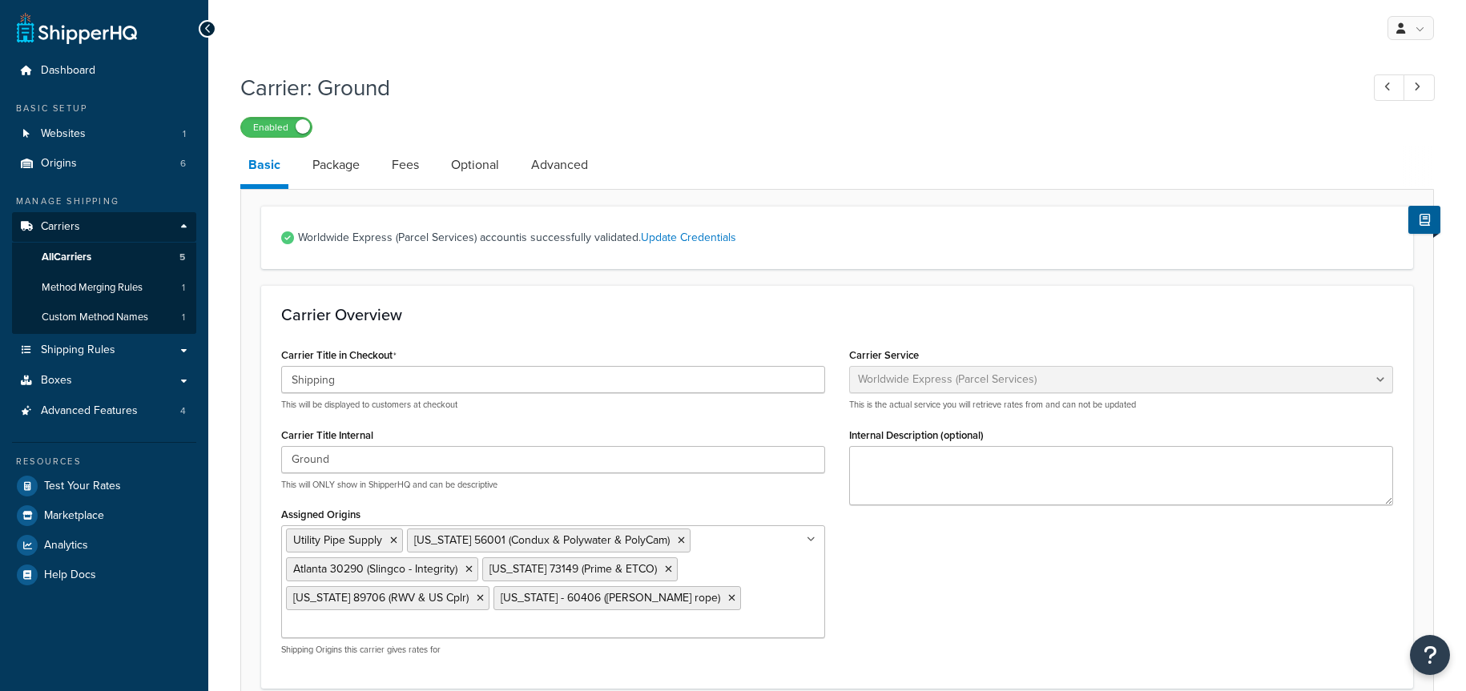
select select "worldwideExpress"
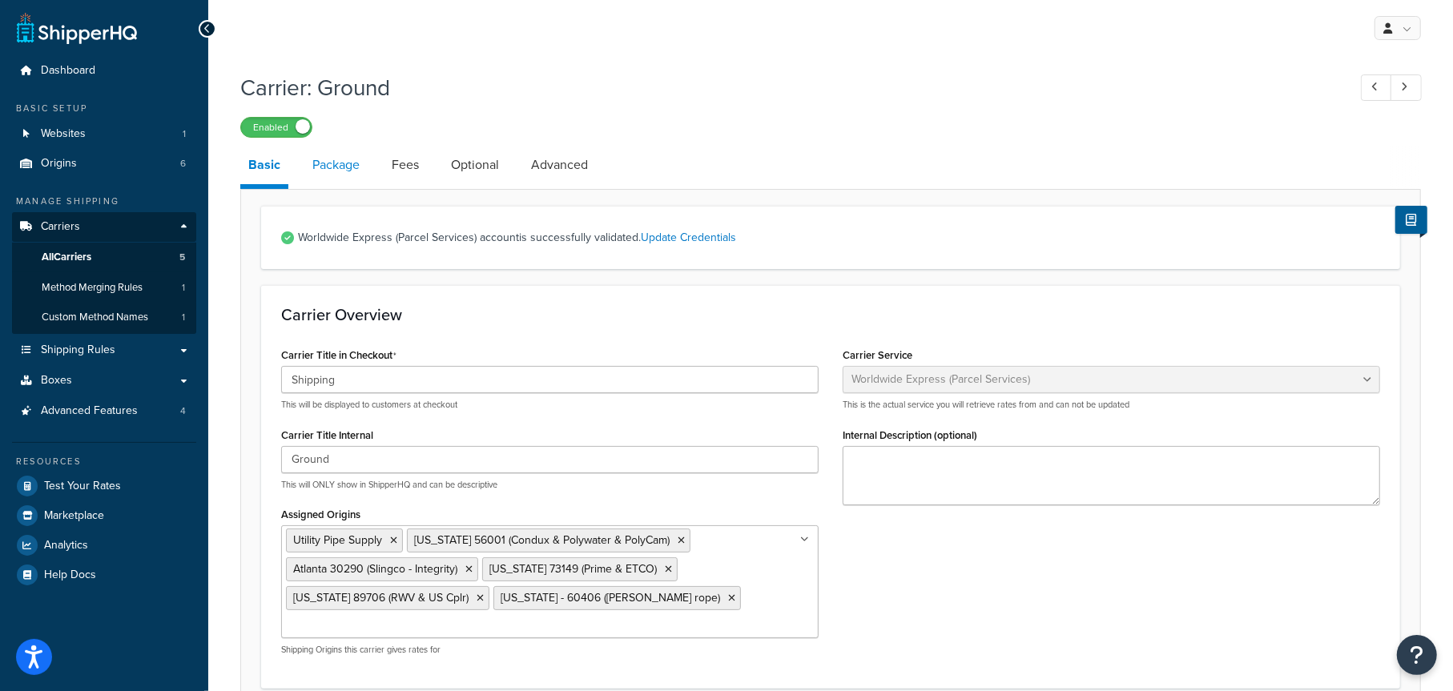
click at [333, 163] on link "Package" at bounding box center [335, 165] width 63 height 38
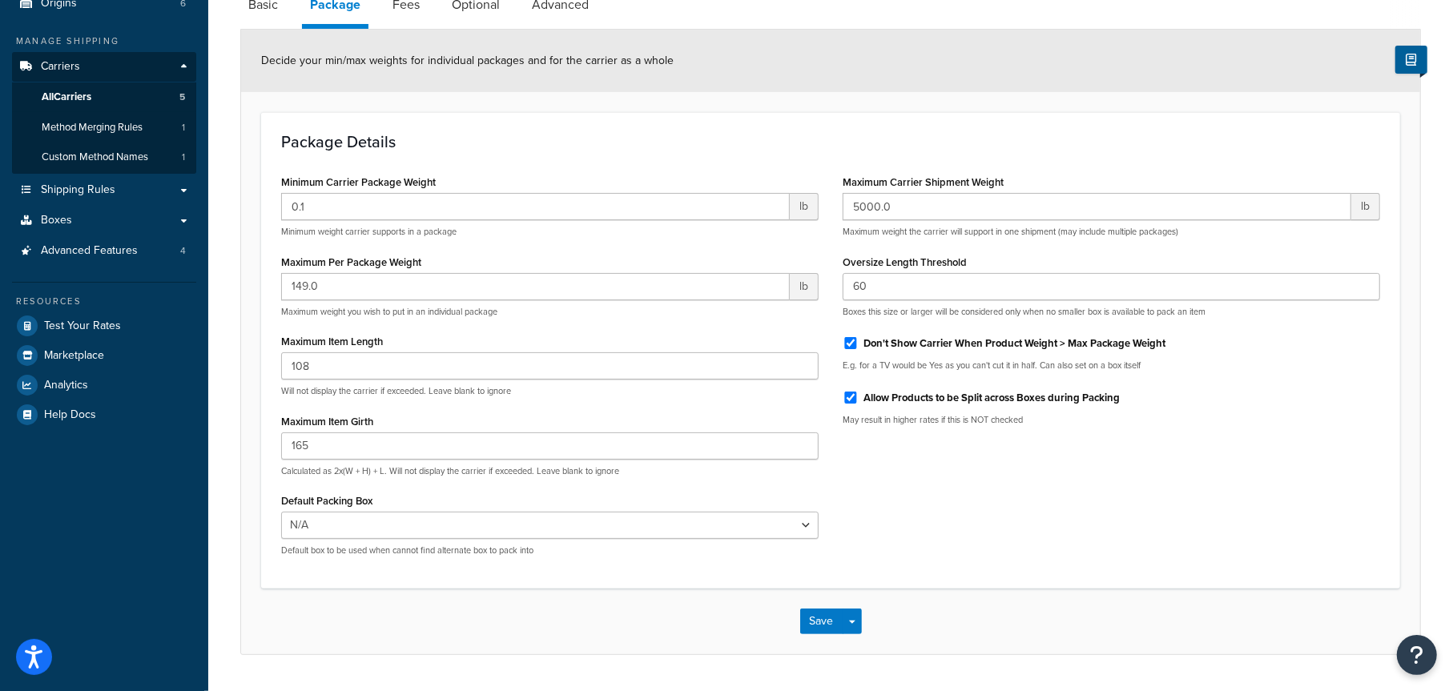
scroll to position [80, 0]
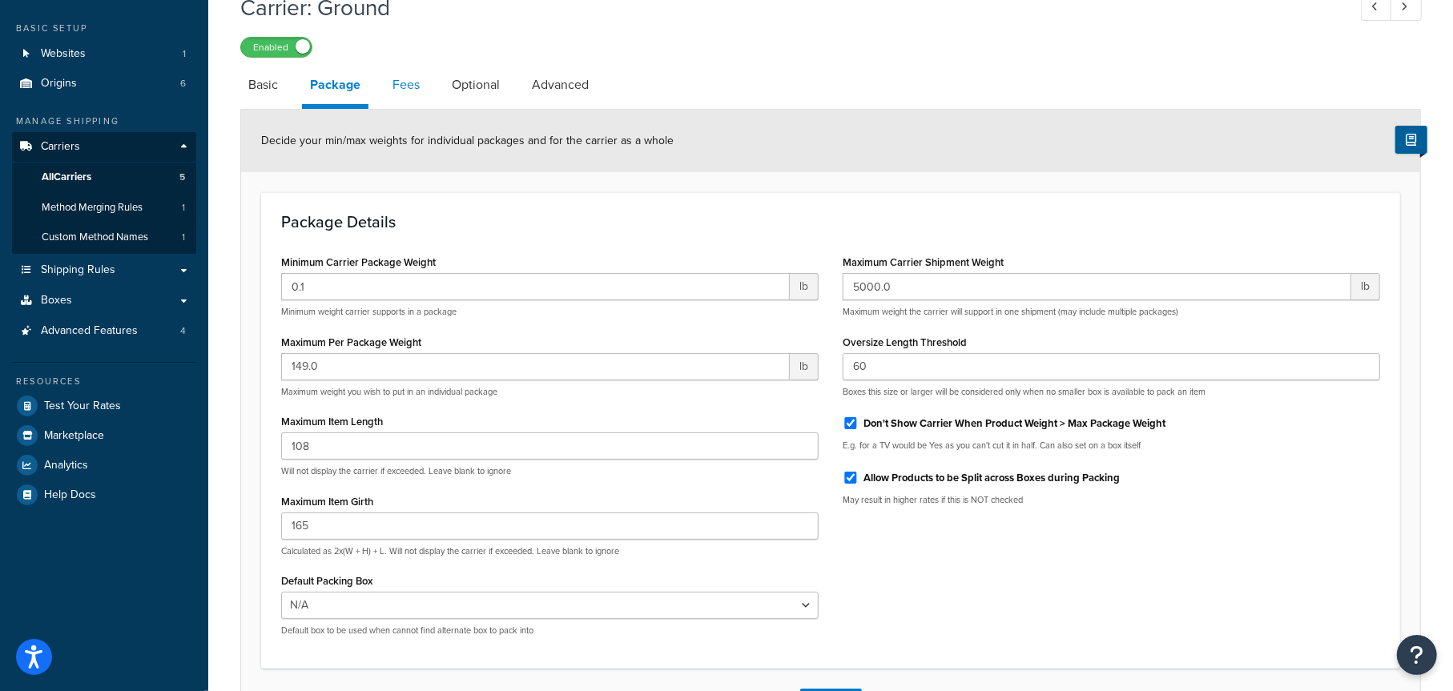
click at [409, 86] on link "Fees" at bounding box center [406, 85] width 43 height 38
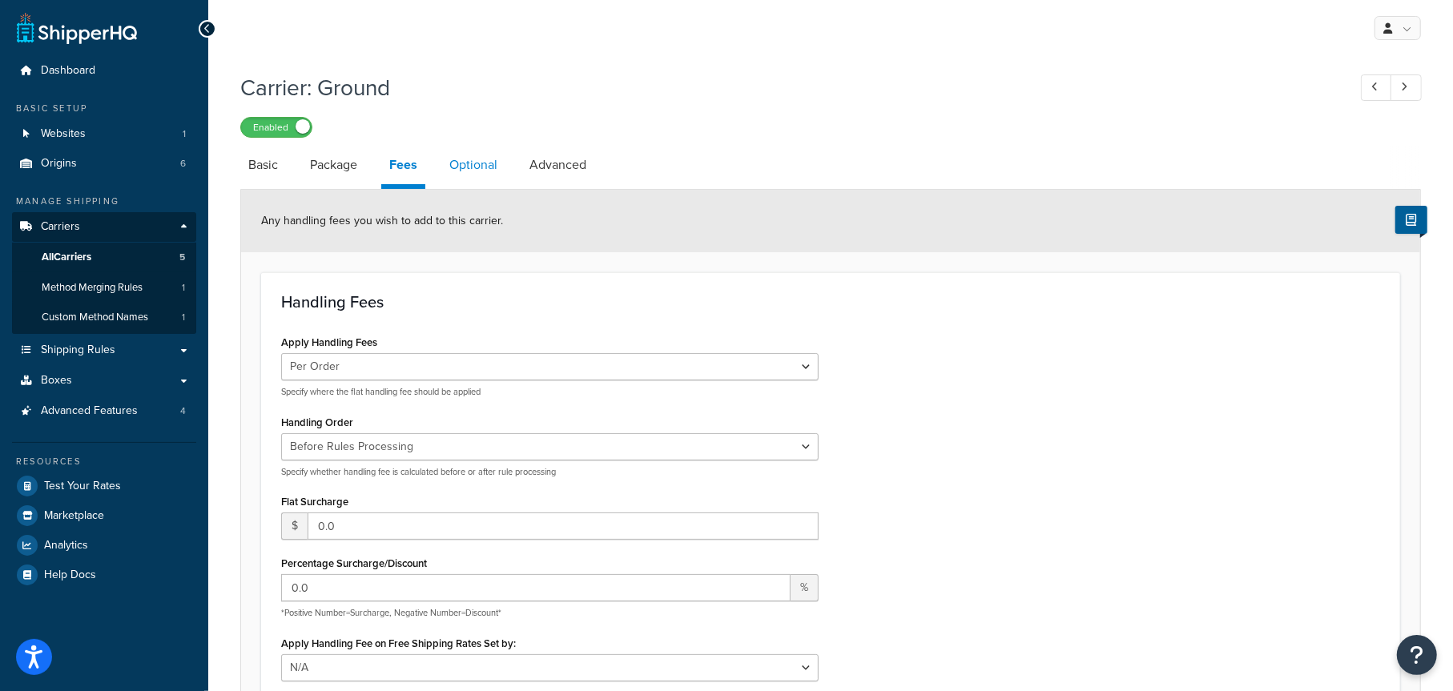
click at [476, 162] on link "Optional" at bounding box center [473, 165] width 64 height 38
select select "business"
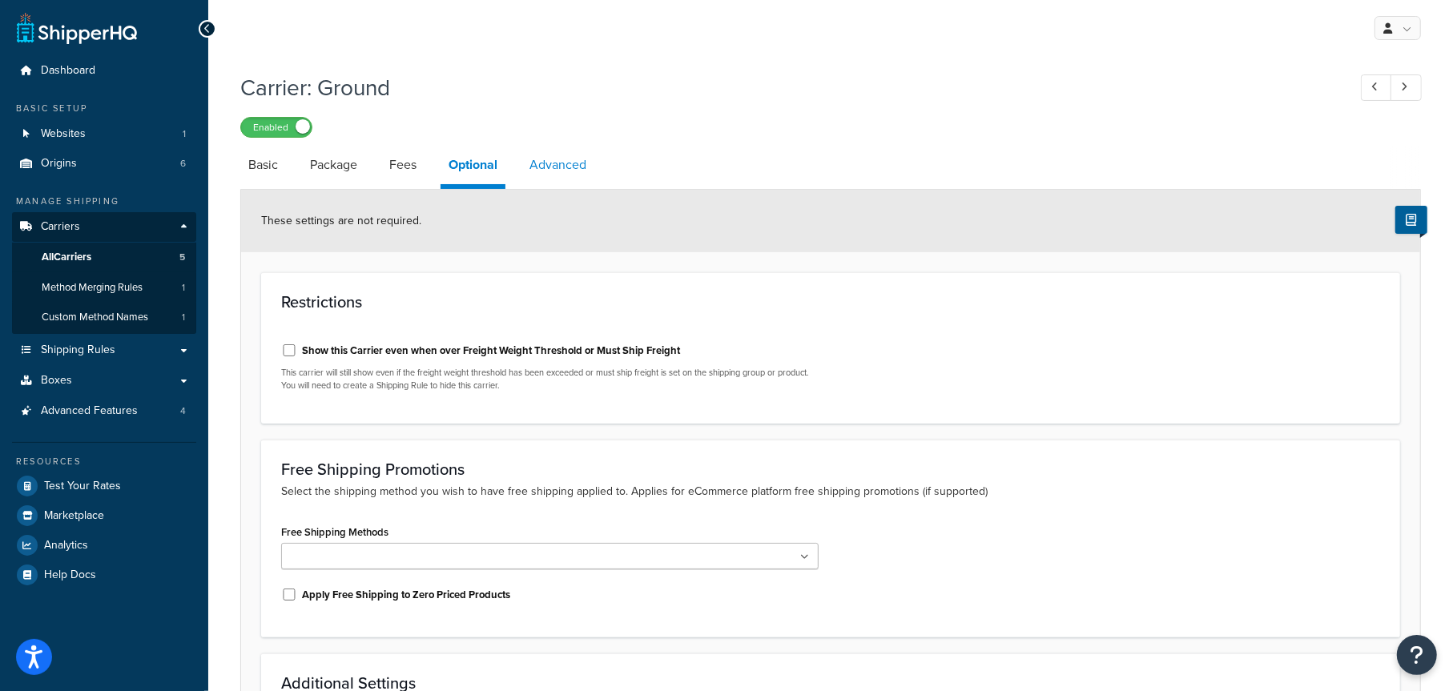
click at [554, 164] on link "Advanced" at bounding box center [558, 165] width 73 height 38
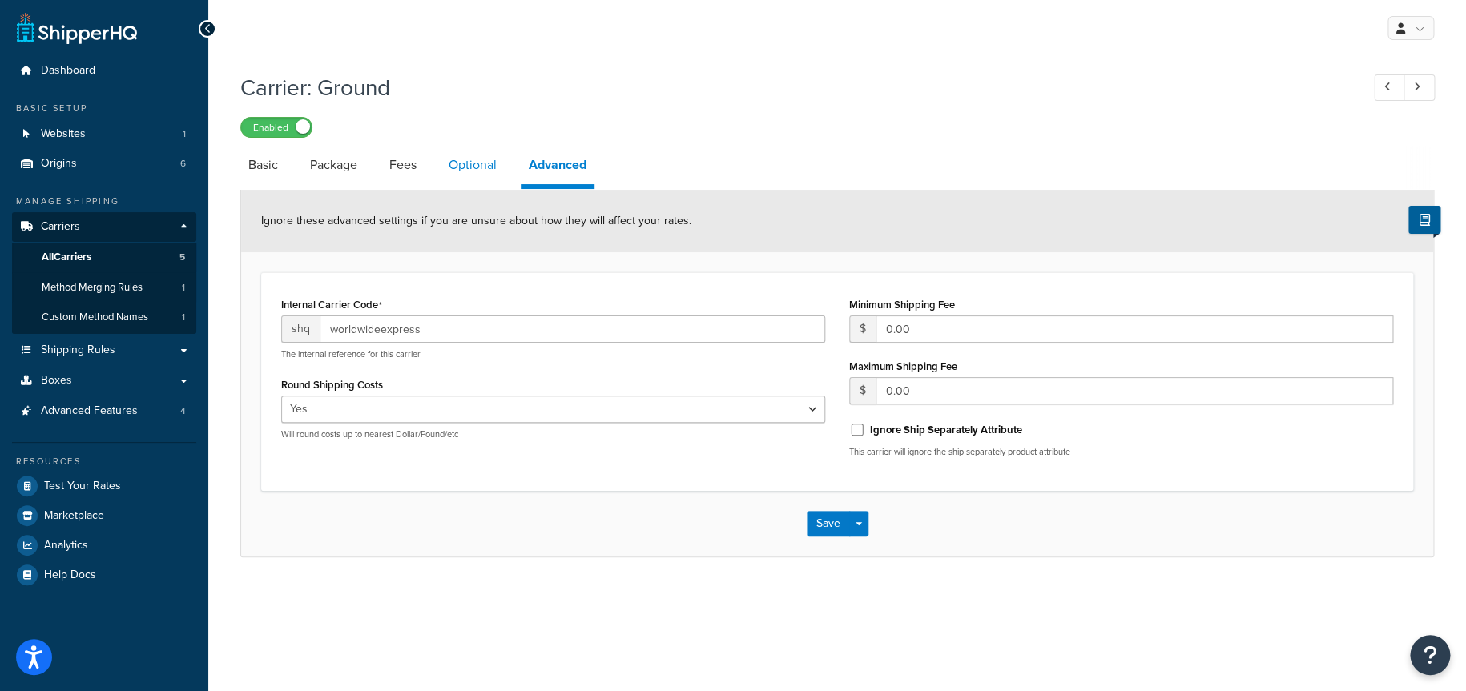
click at [468, 158] on link "Optional" at bounding box center [473, 165] width 64 height 38
select select "business"
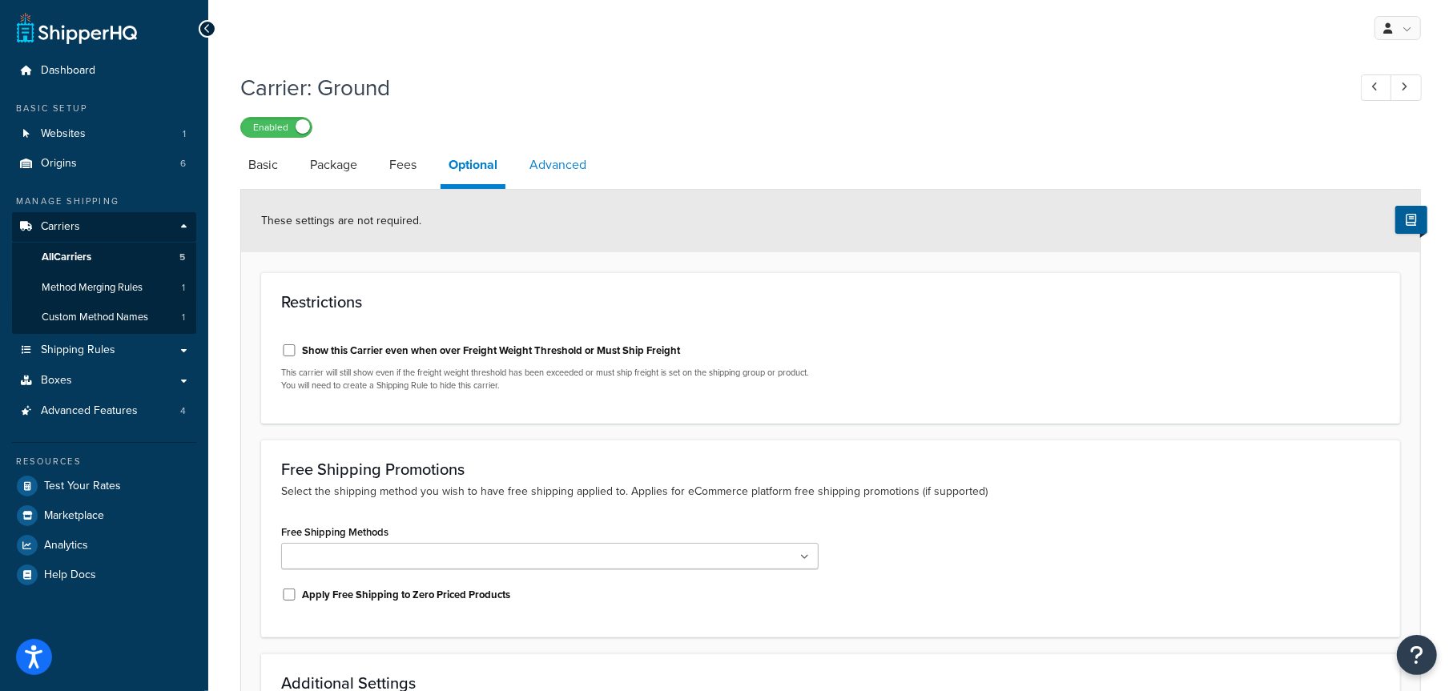
click at [555, 165] on link "Advanced" at bounding box center [558, 165] width 73 height 38
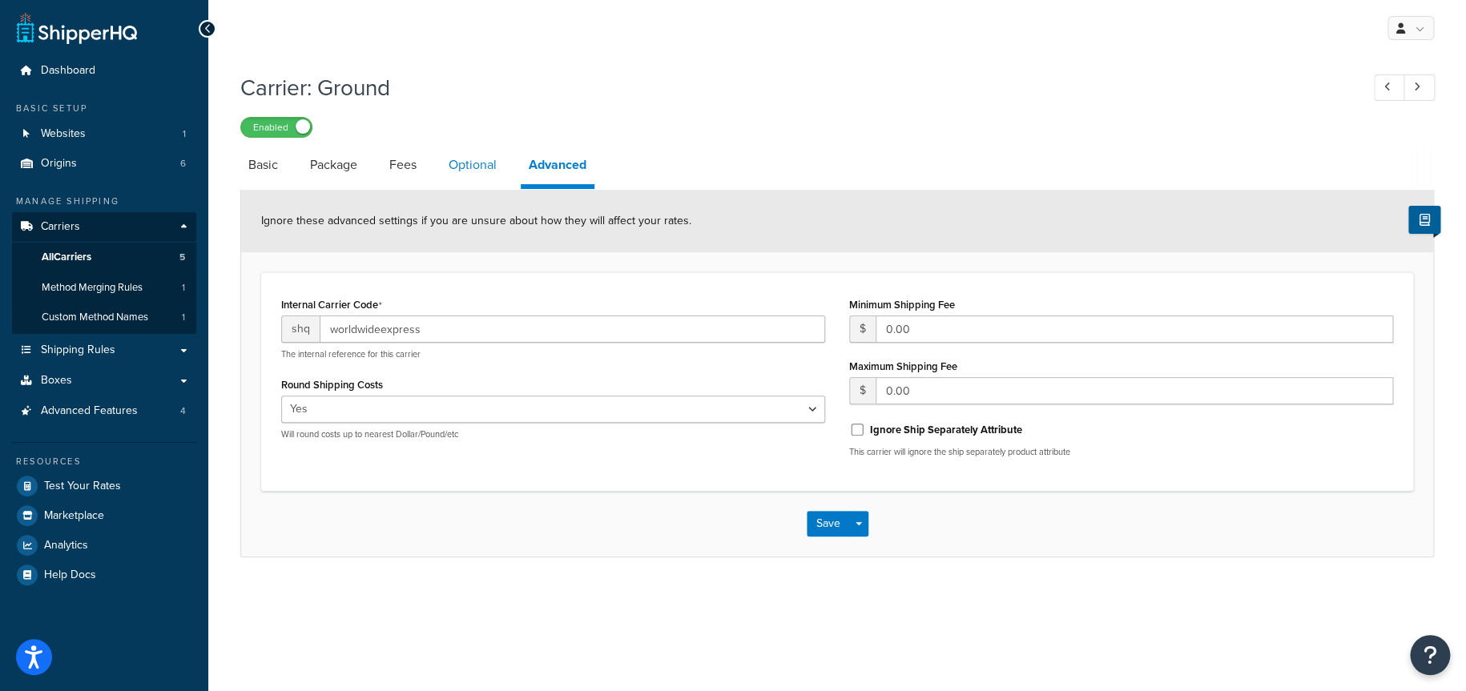
click at [467, 171] on link "Optional" at bounding box center [473, 165] width 64 height 38
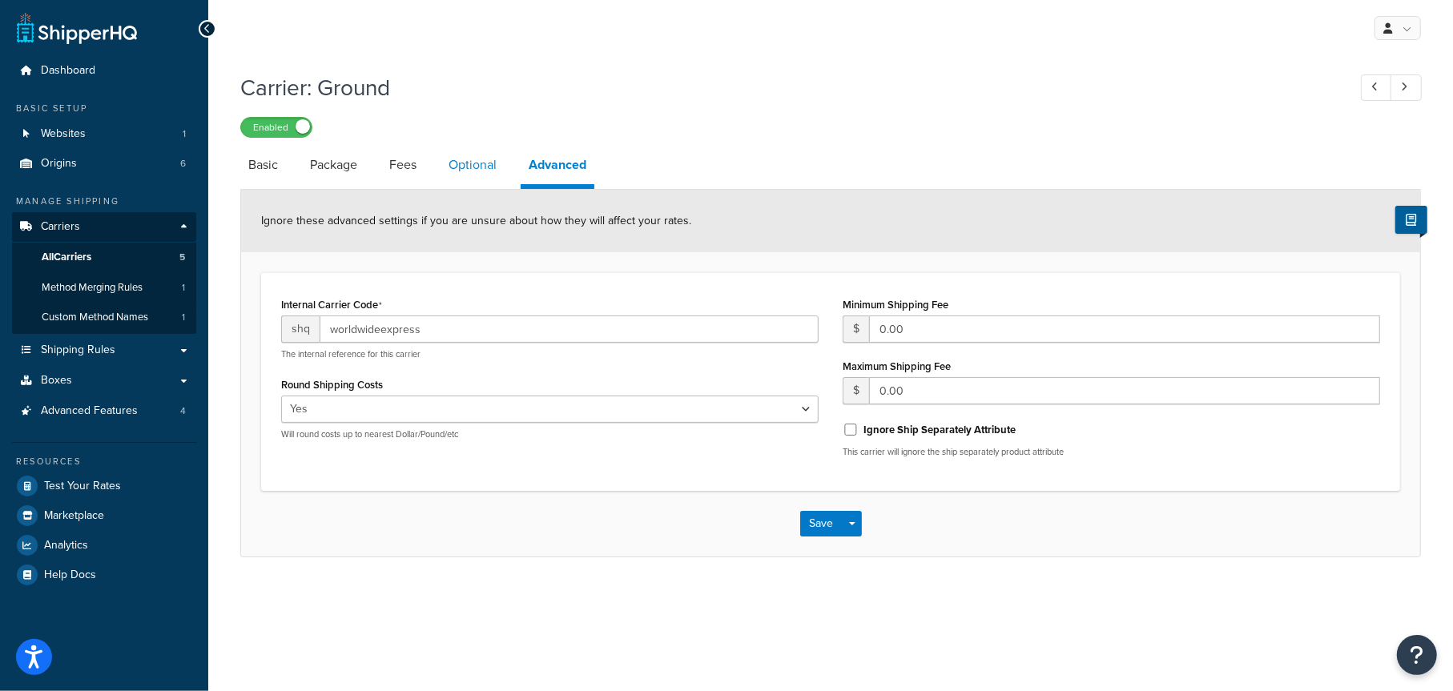
select select "business"
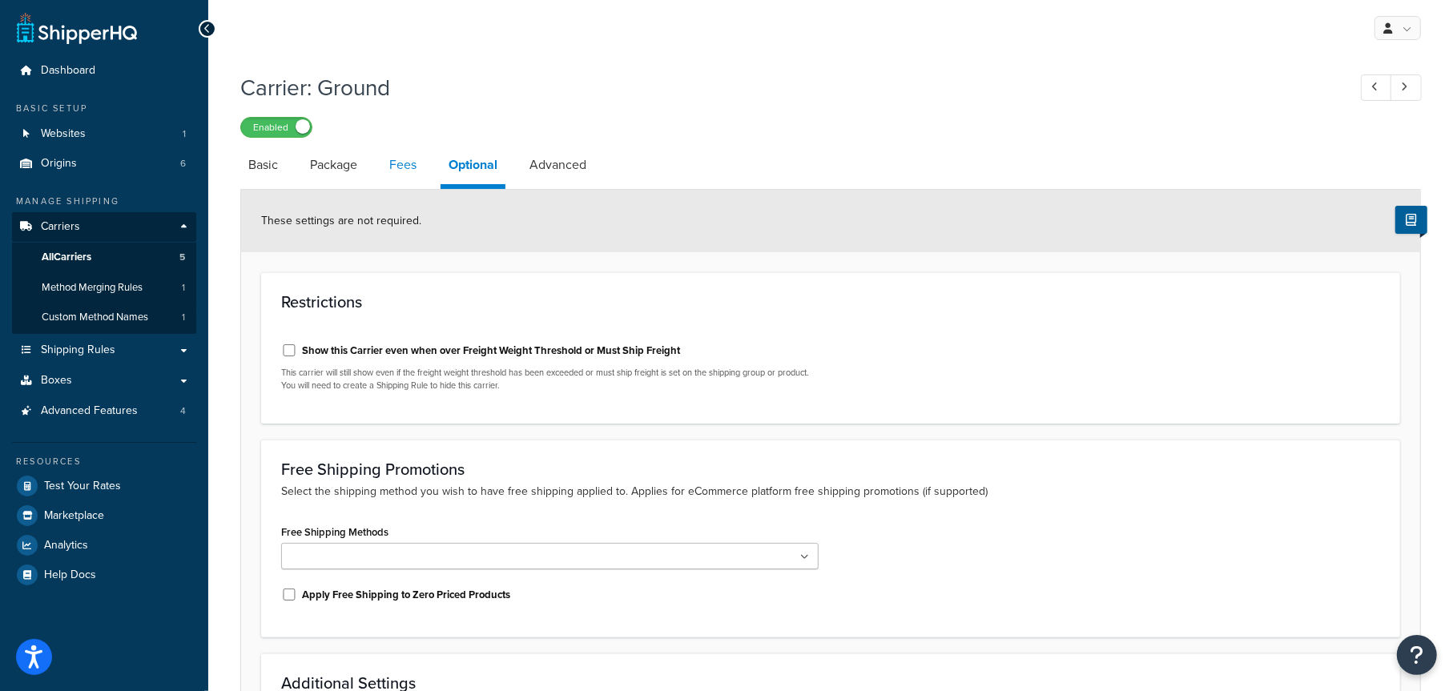
click at [383, 169] on link "Fees" at bounding box center [402, 165] width 43 height 38
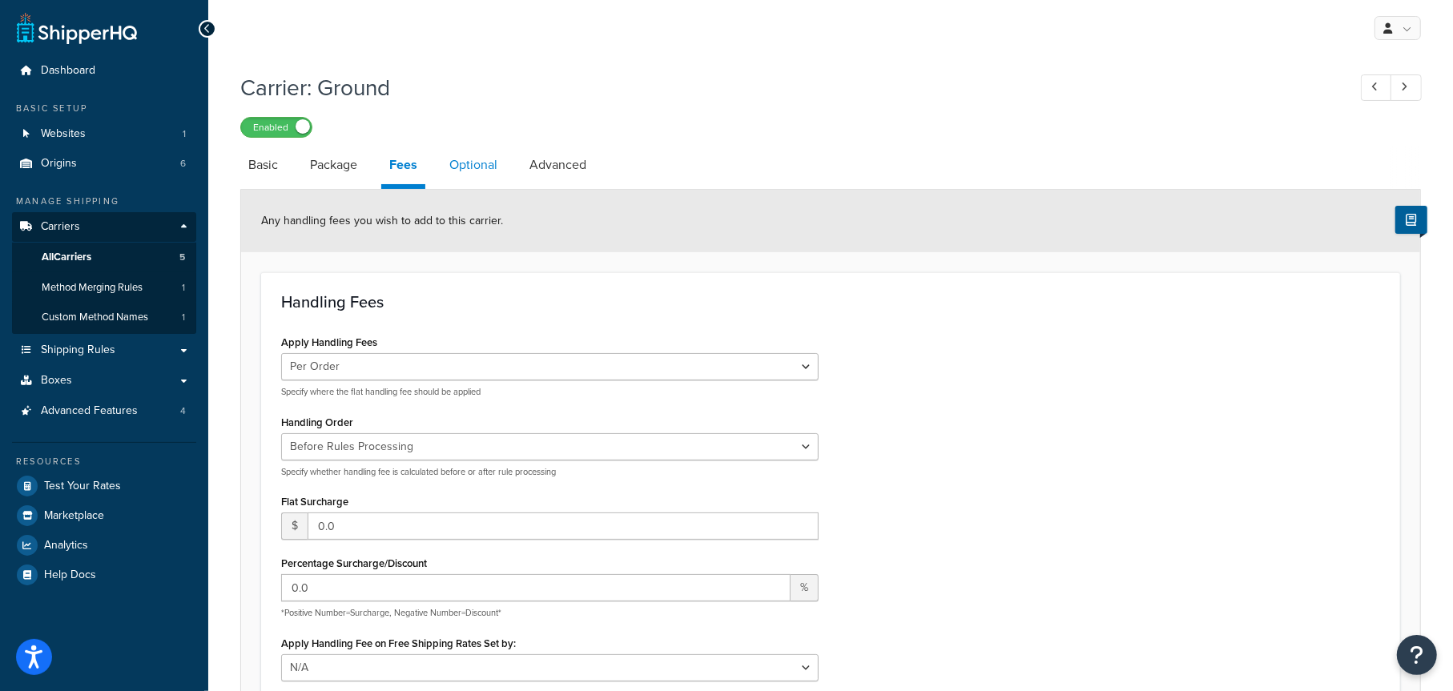
click at [459, 168] on link "Optional" at bounding box center [473, 165] width 64 height 38
select select "business"
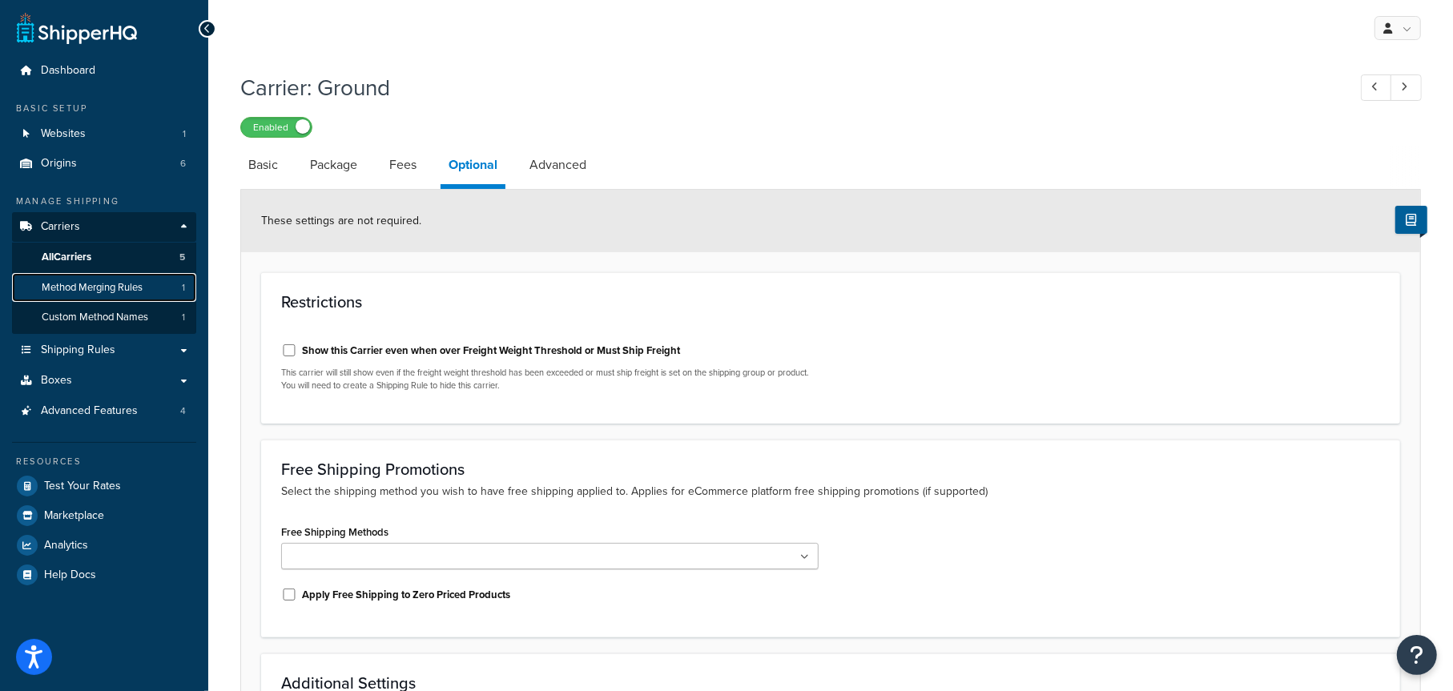
click at [67, 284] on span "Method Merging Rules" at bounding box center [92, 288] width 101 height 14
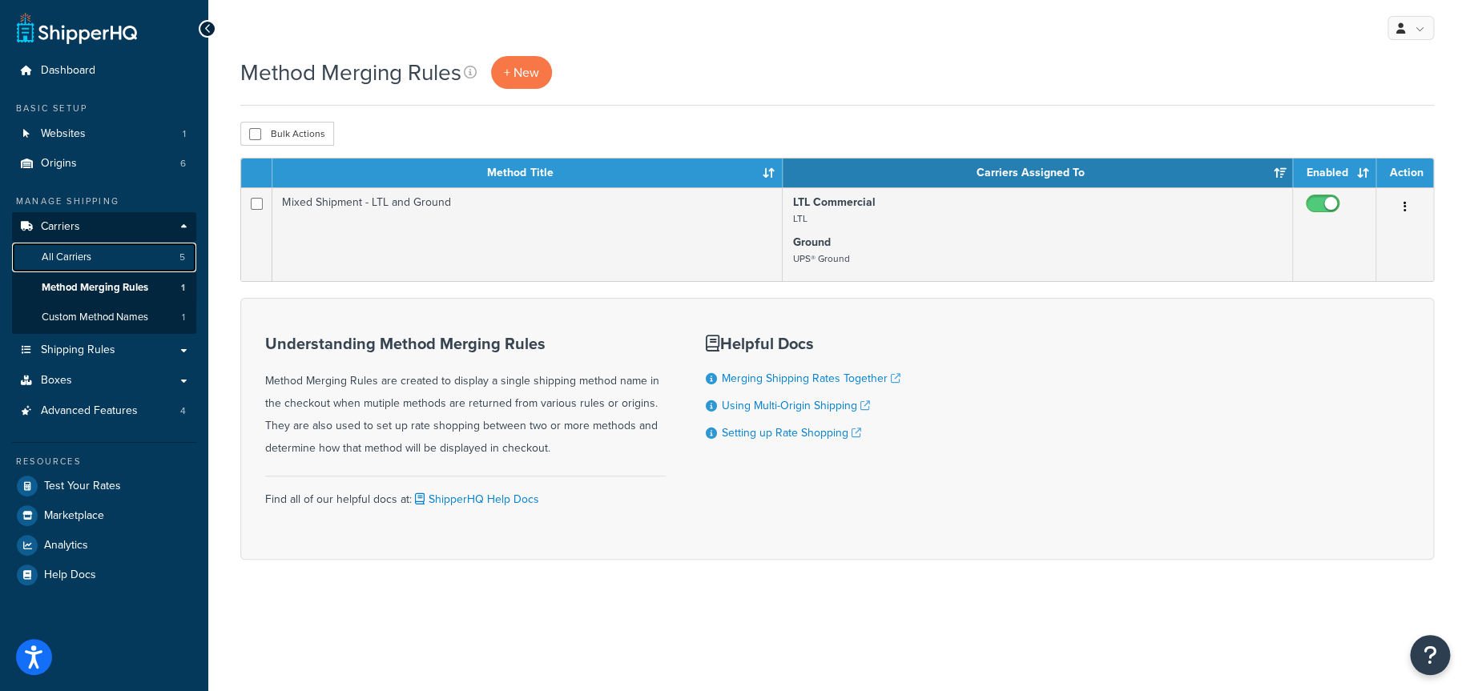
click at [72, 256] on span "All Carriers" at bounding box center [67, 258] width 50 height 14
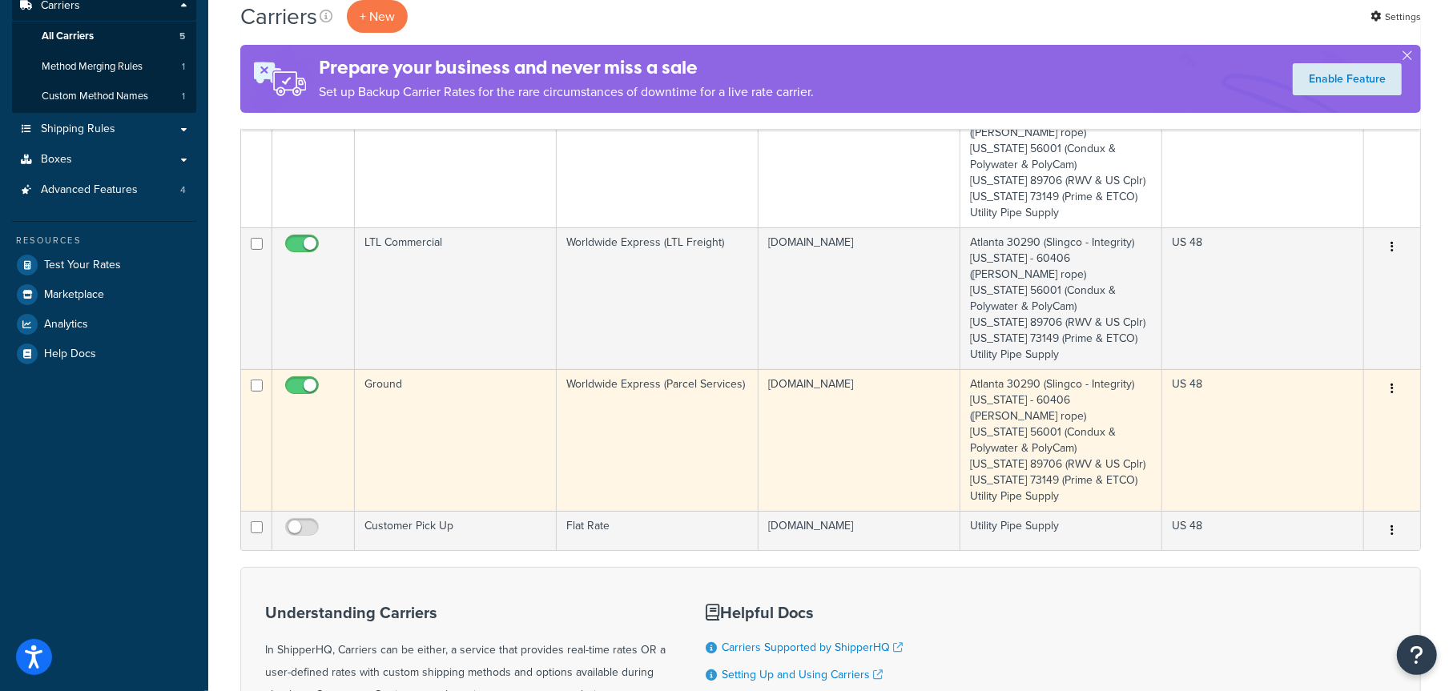
scroll to position [240, 0]
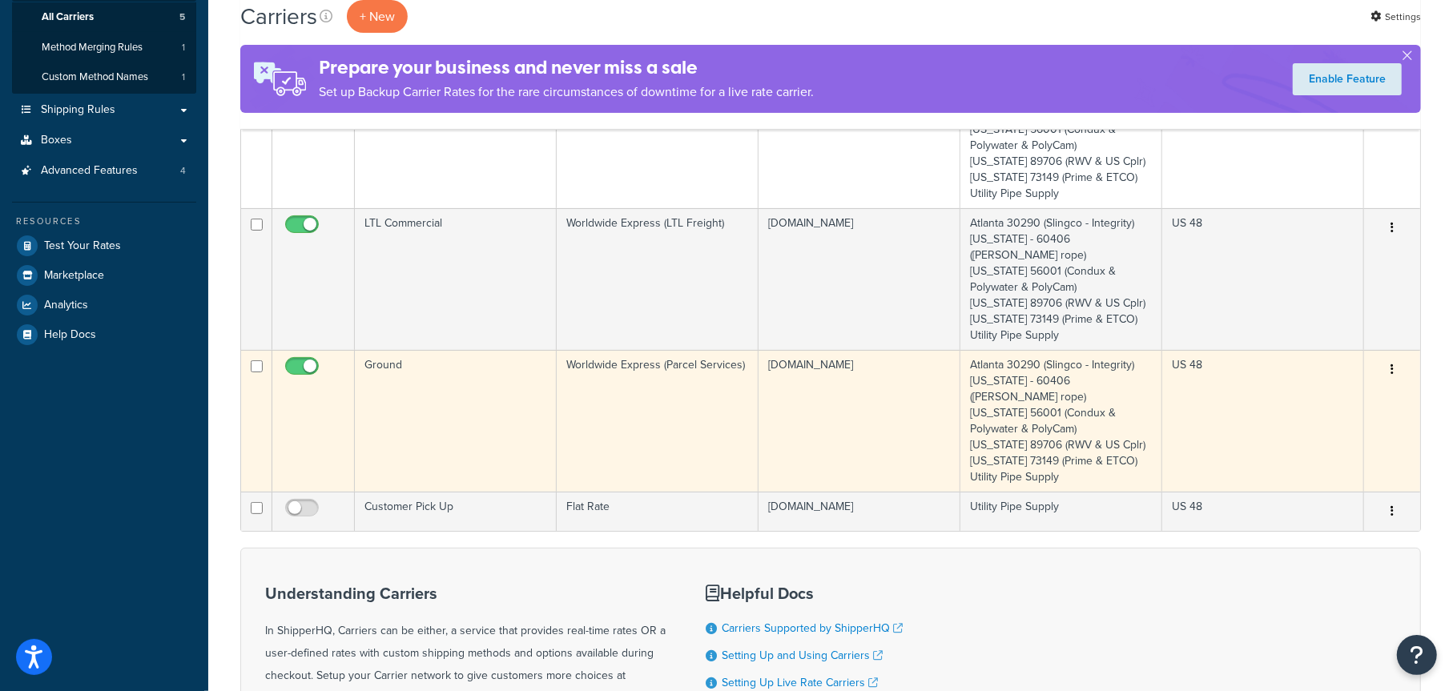
click at [1373, 350] on td "Edit Duplicate Delete" at bounding box center [1392, 421] width 56 height 142
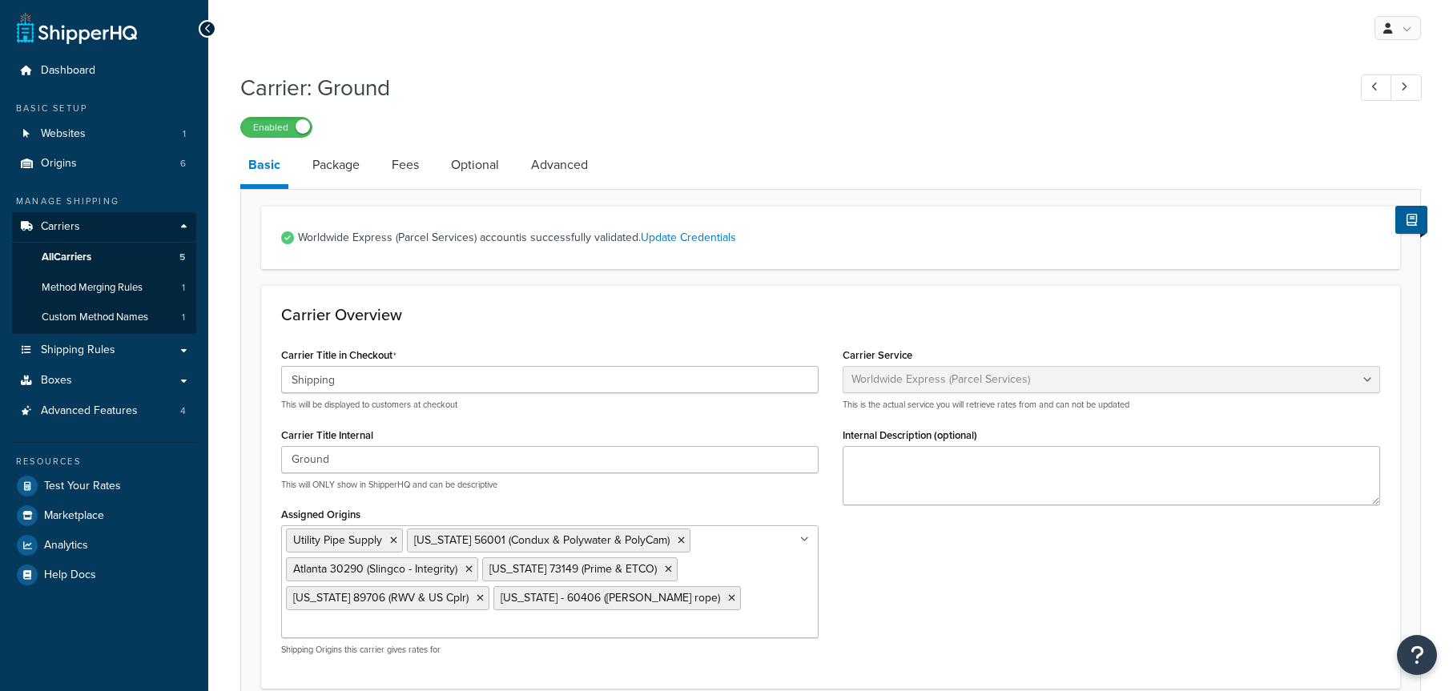
select select "worldwideExpress"
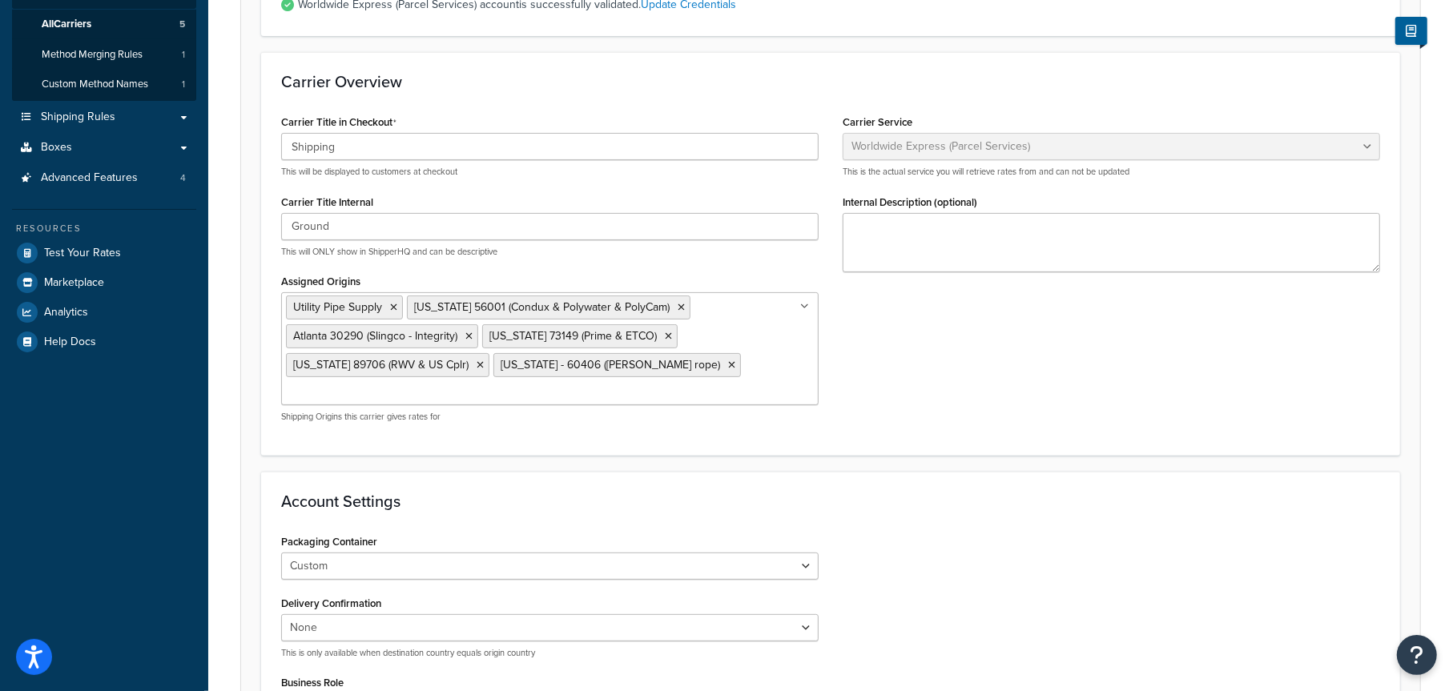
scroll to position [80, 0]
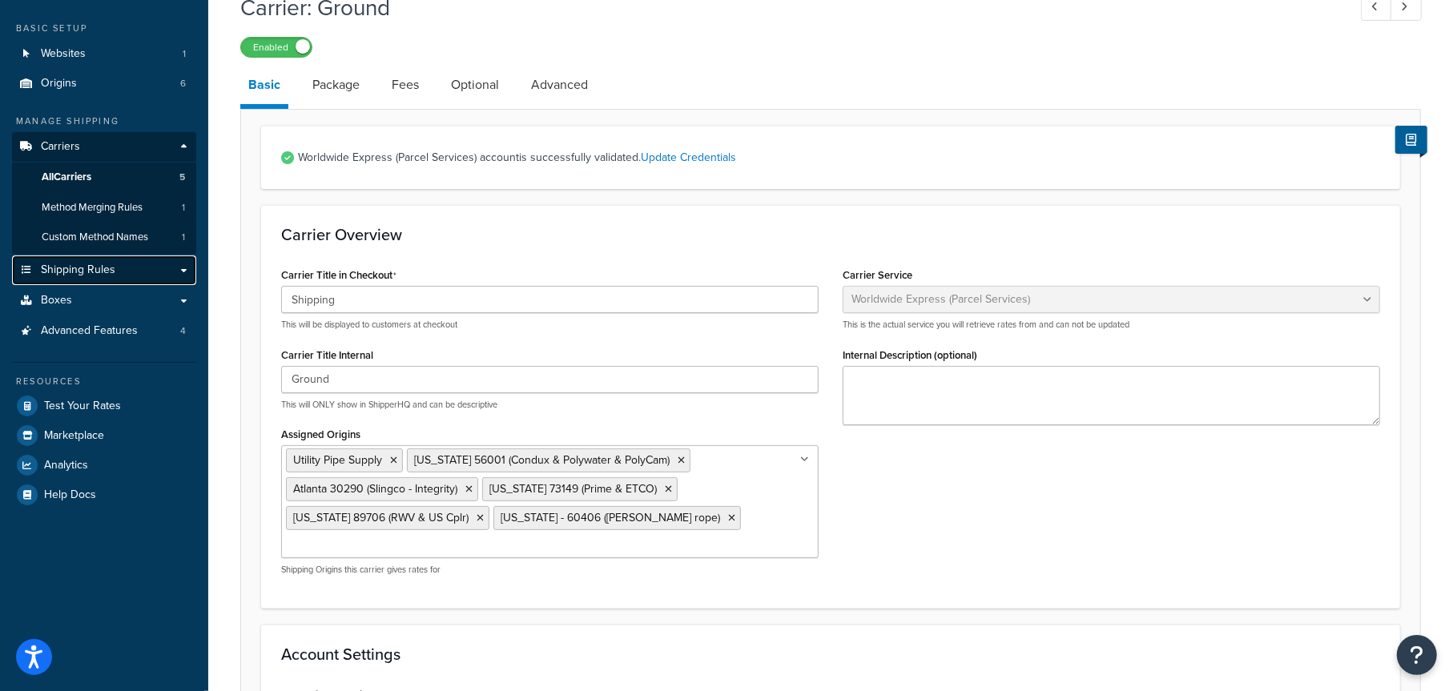
click at [116, 270] on link "Shipping Rules" at bounding box center [104, 271] width 184 height 30
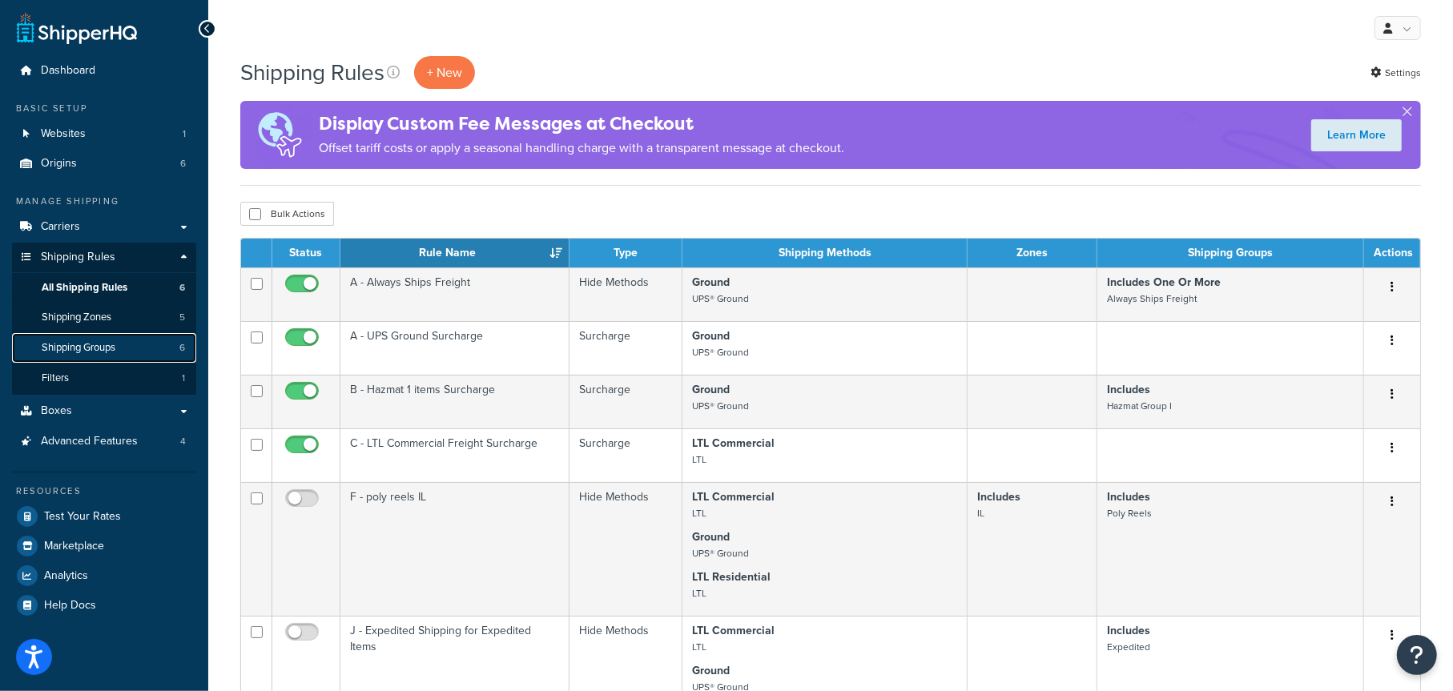
click at [95, 345] on span "Shipping Groups" at bounding box center [79, 348] width 74 height 14
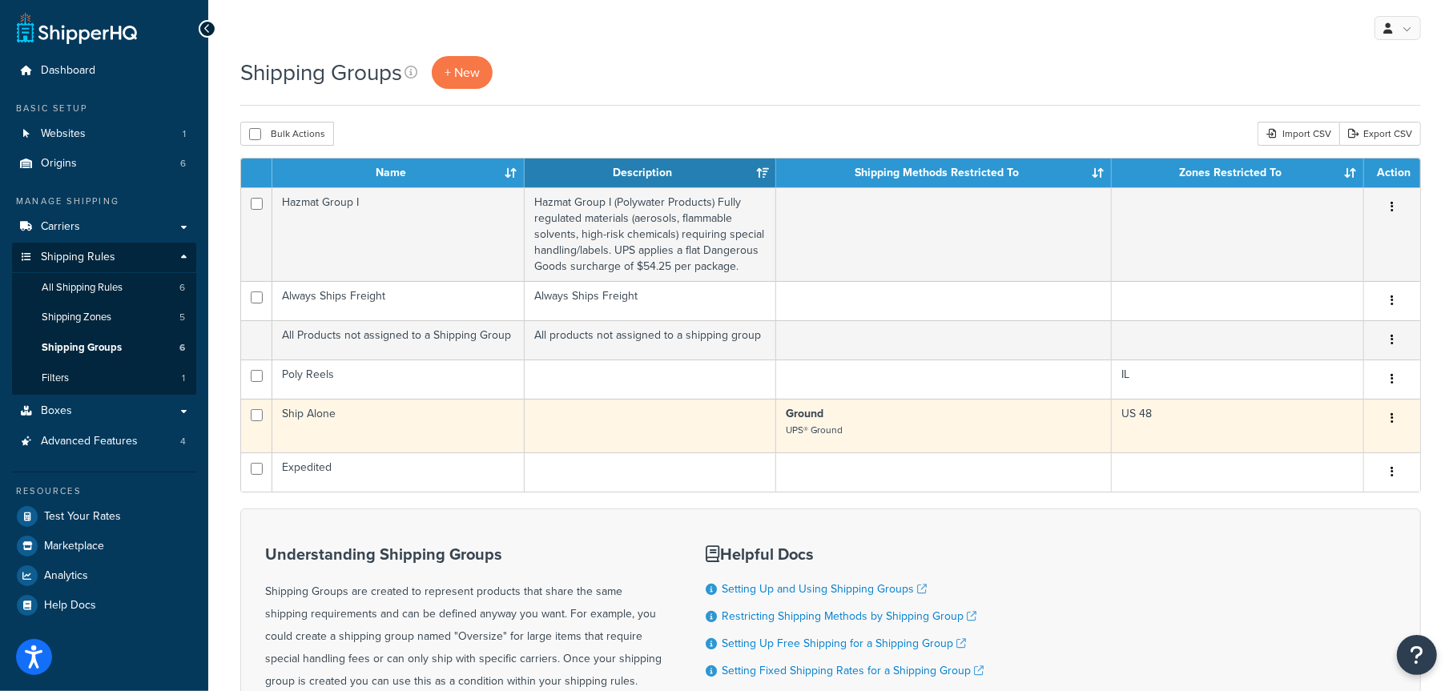
click at [388, 417] on td "Ship Alone" at bounding box center [398, 426] width 252 height 54
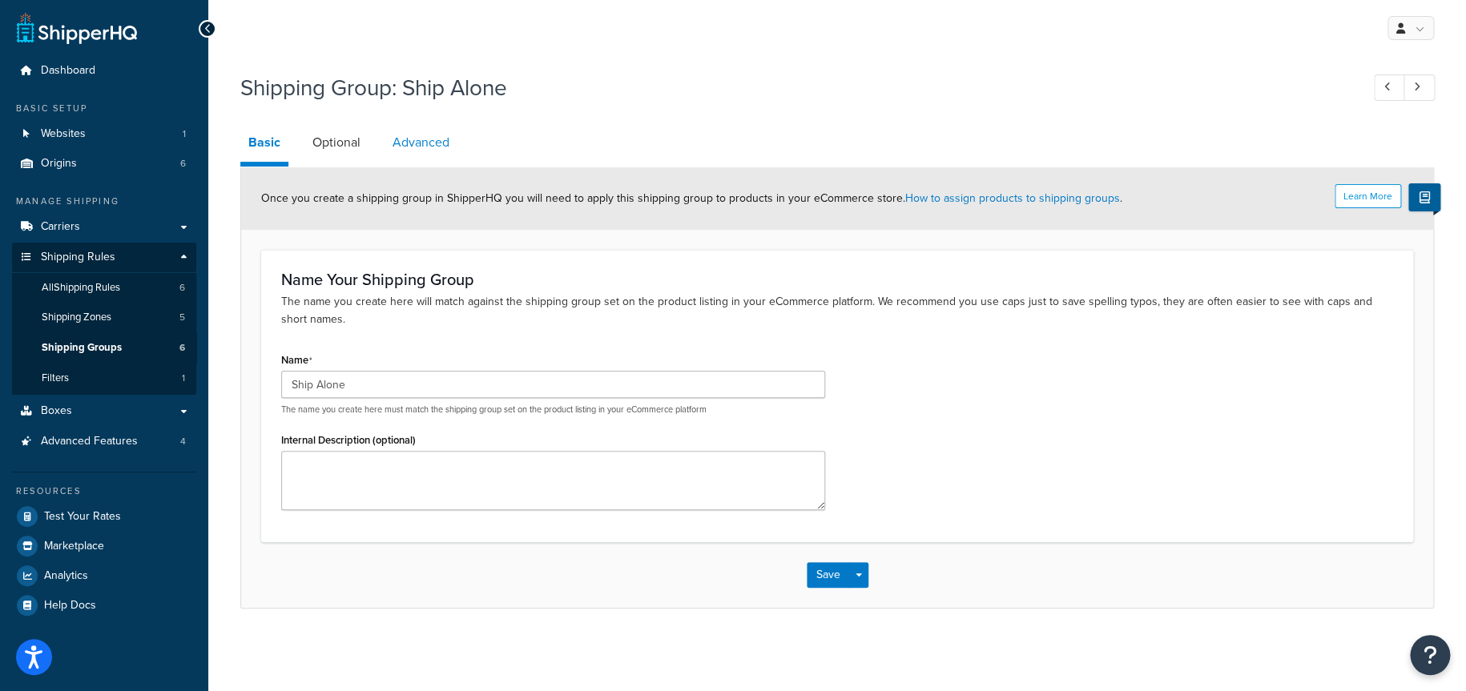
click at [401, 147] on link "Advanced" at bounding box center [421, 142] width 73 height 38
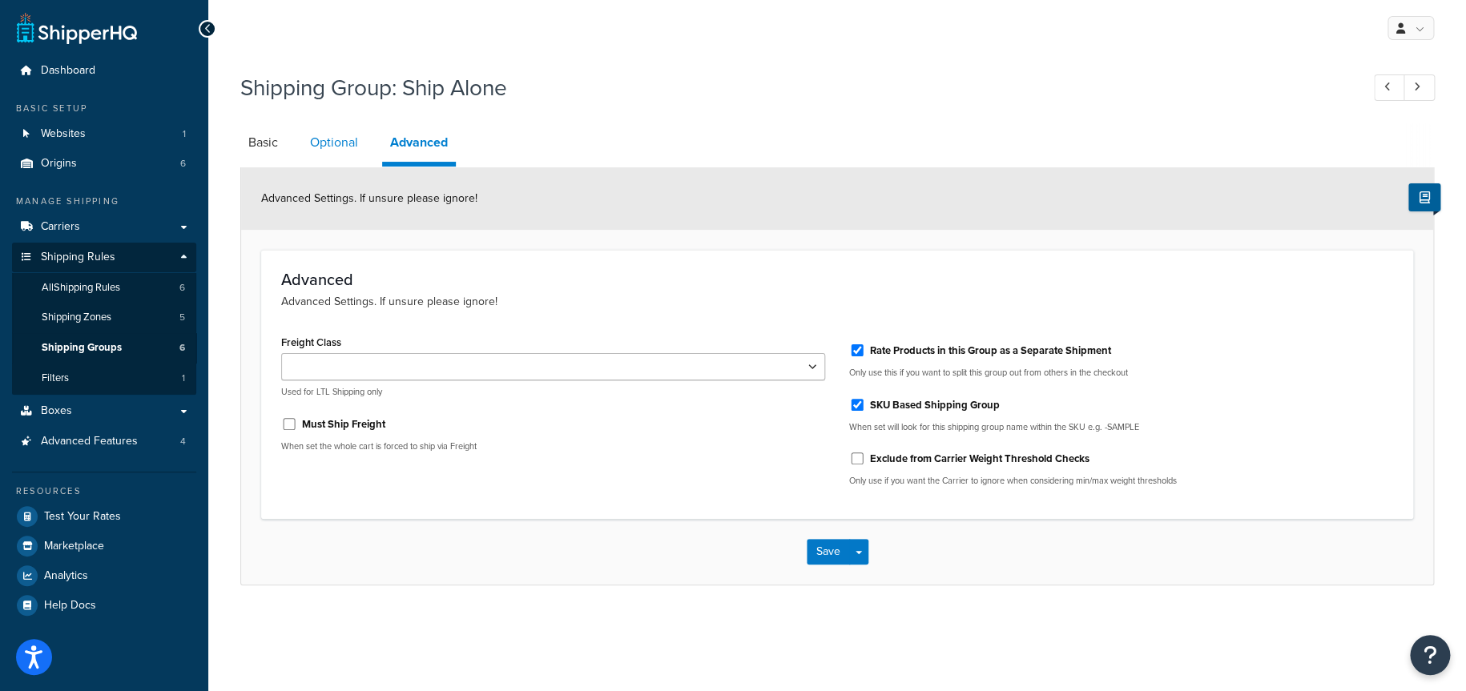
click at [332, 146] on link "Optional" at bounding box center [334, 142] width 64 height 38
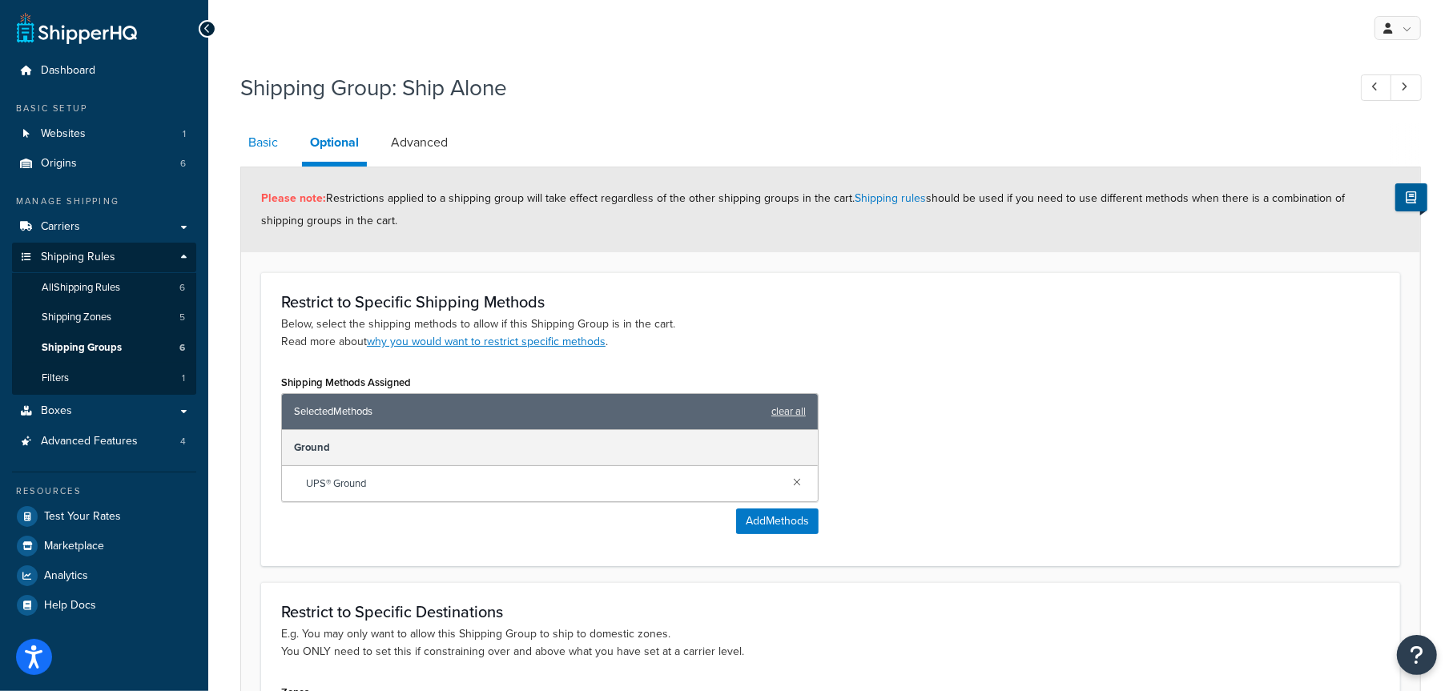
click at [263, 145] on link "Basic" at bounding box center [263, 142] width 46 height 38
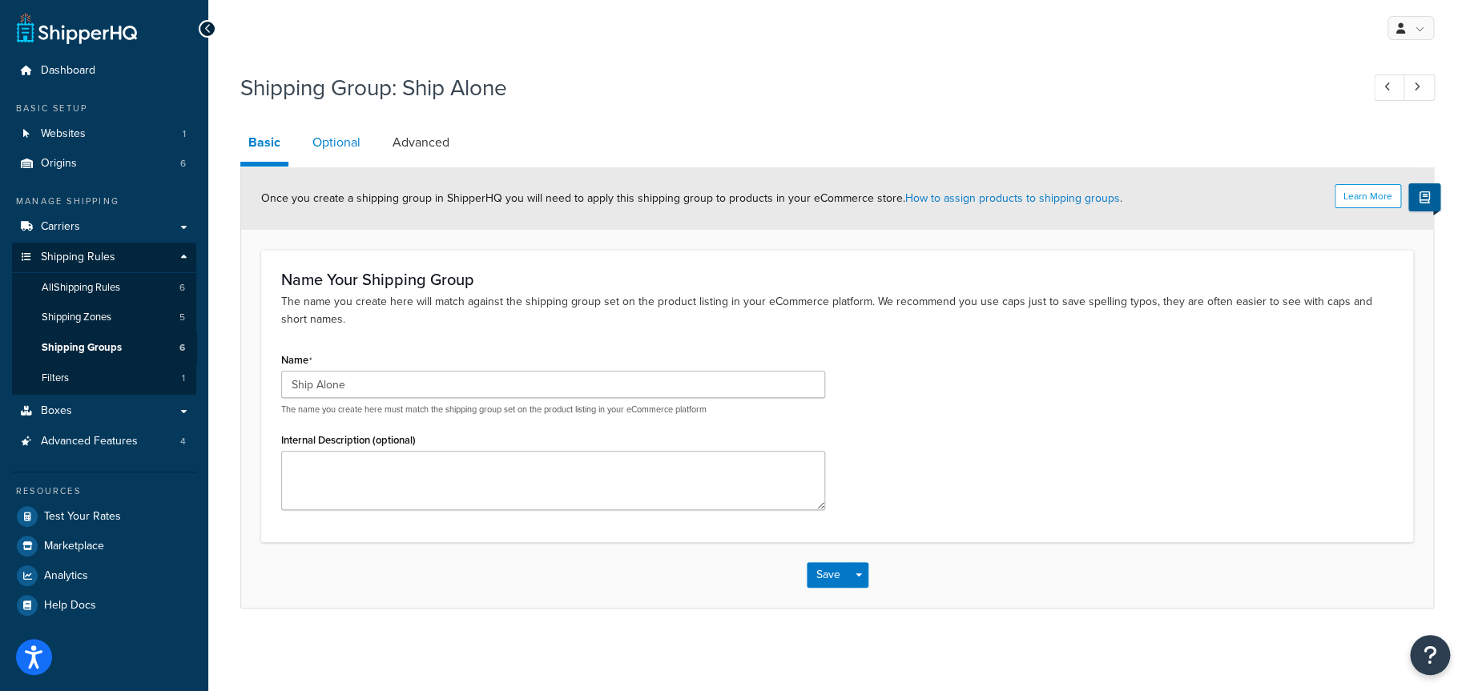
click at [327, 140] on link "Optional" at bounding box center [336, 142] width 64 height 38
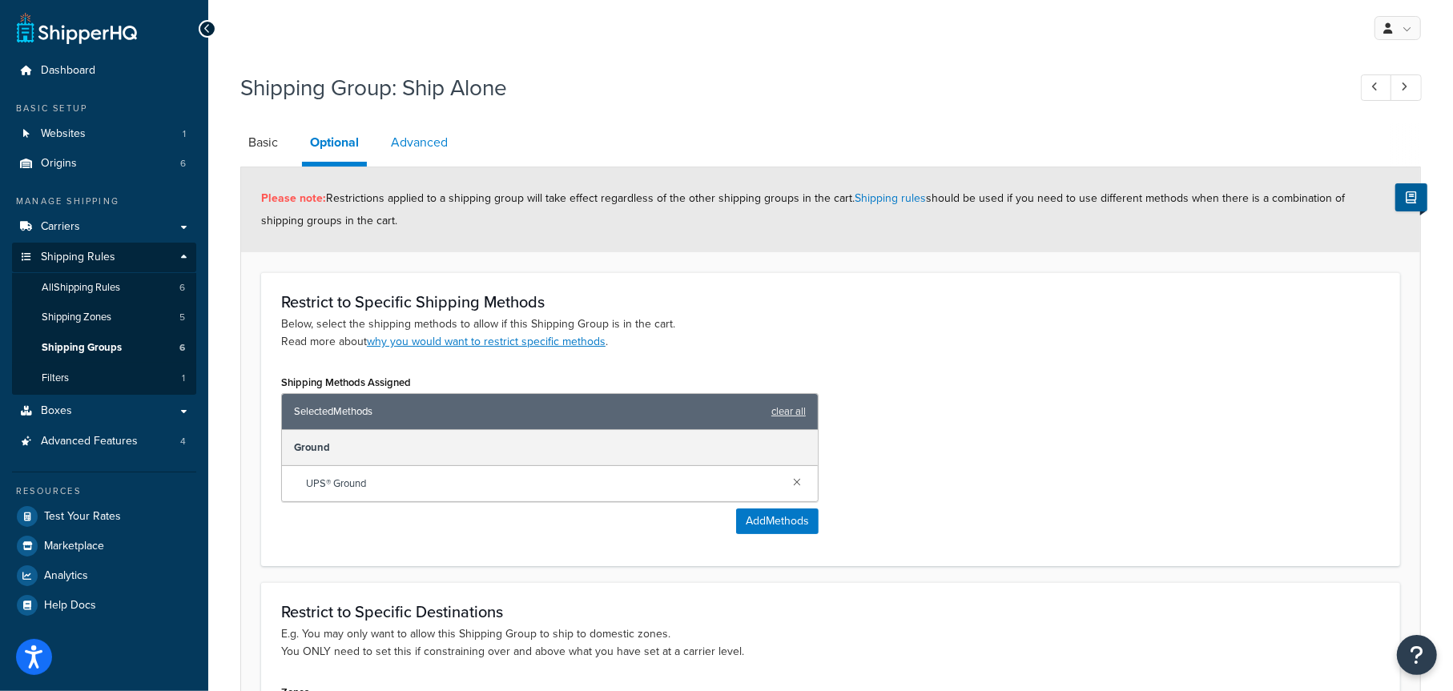
click at [401, 143] on link "Advanced" at bounding box center [419, 142] width 73 height 38
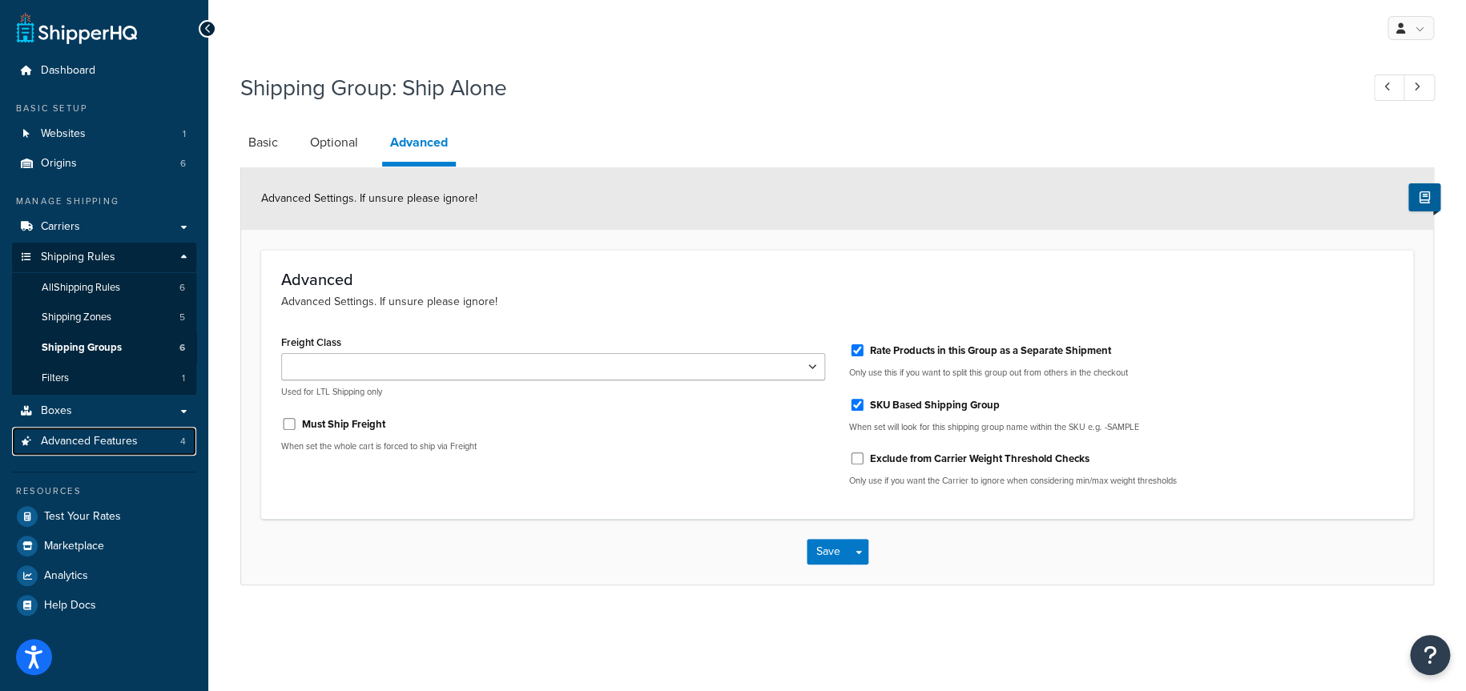
drag, startPoint x: 102, startPoint y: 438, endPoint x: 855, endPoint y: 70, distance: 838.4
click at [102, 438] on span "Advanced Features" at bounding box center [89, 442] width 97 height 14
click at [86, 438] on span "Advanced Features" at bounding box center [89, 442] width 97 height 14
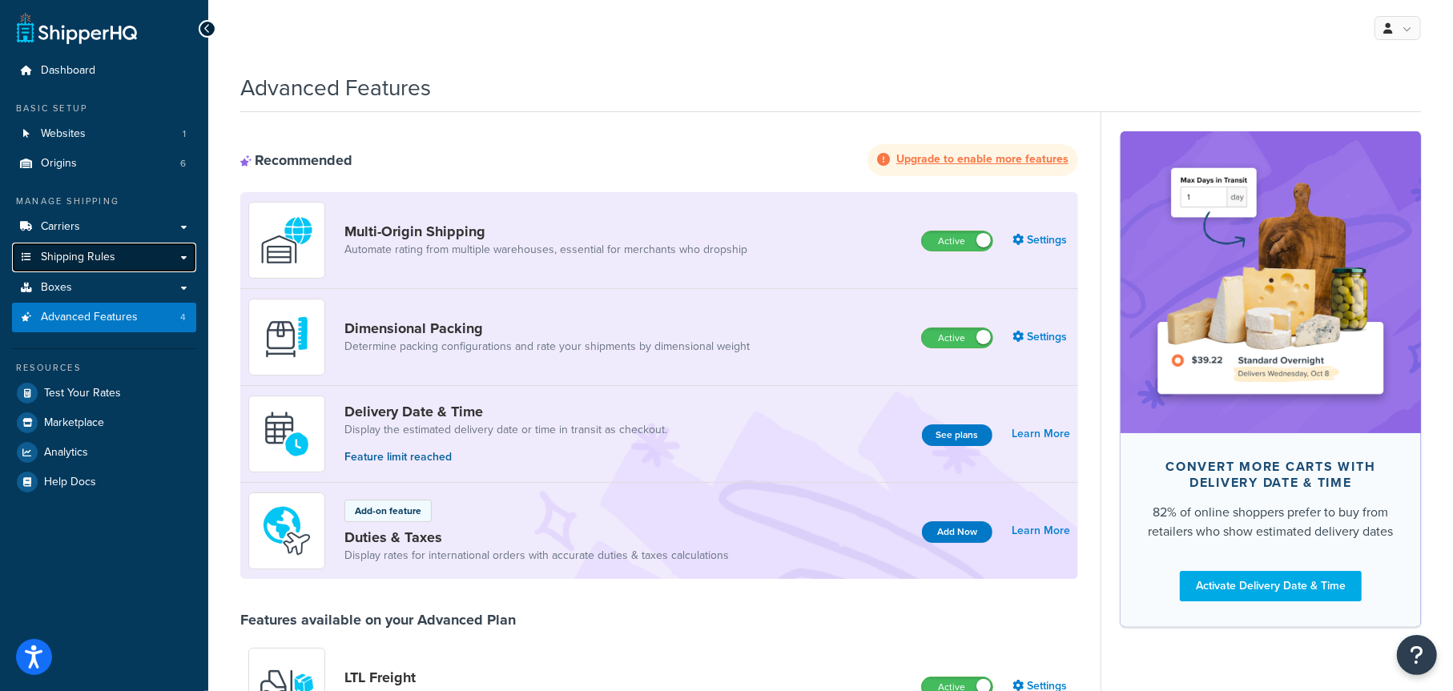
click at [104, 256] on span "Shipping Rules" at bounding box center [78, 258] width 75 height 14
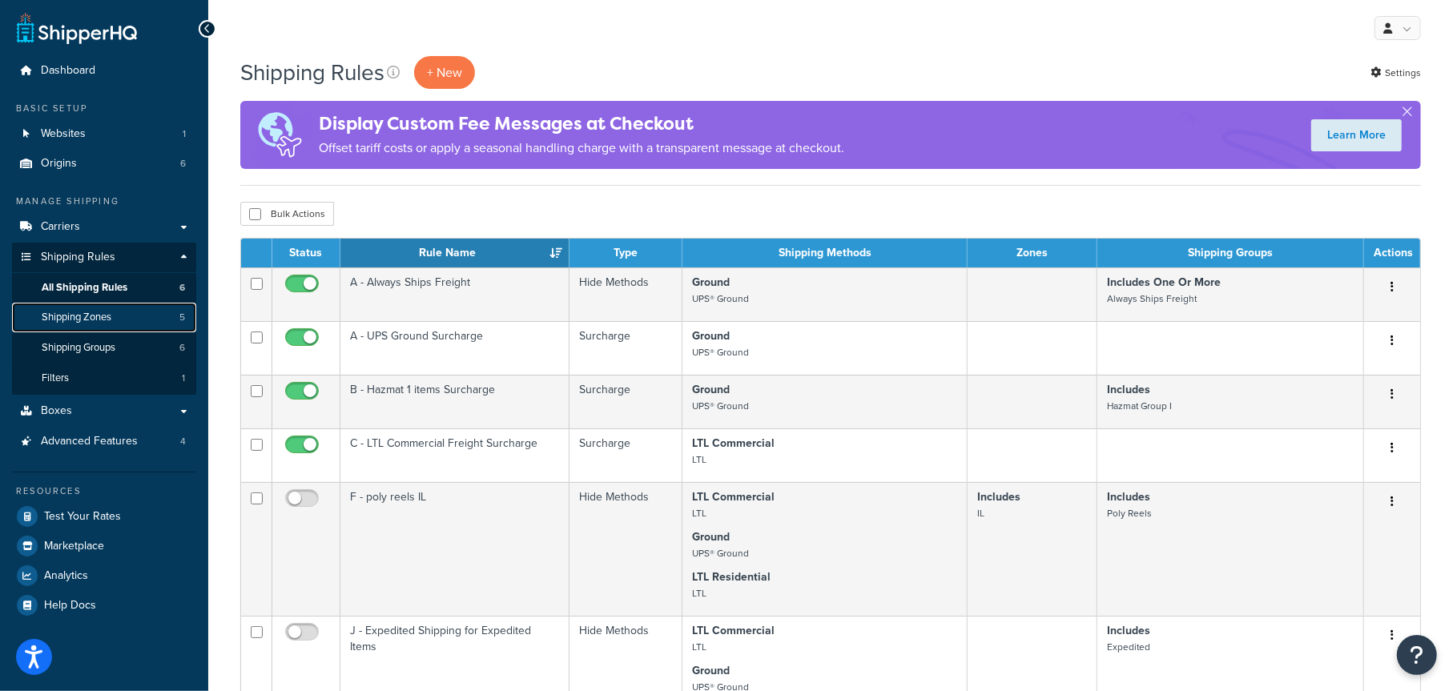
click at [107, 316] on span "Shipping Zones" at bounding box center [77, 318] width 70 height 14
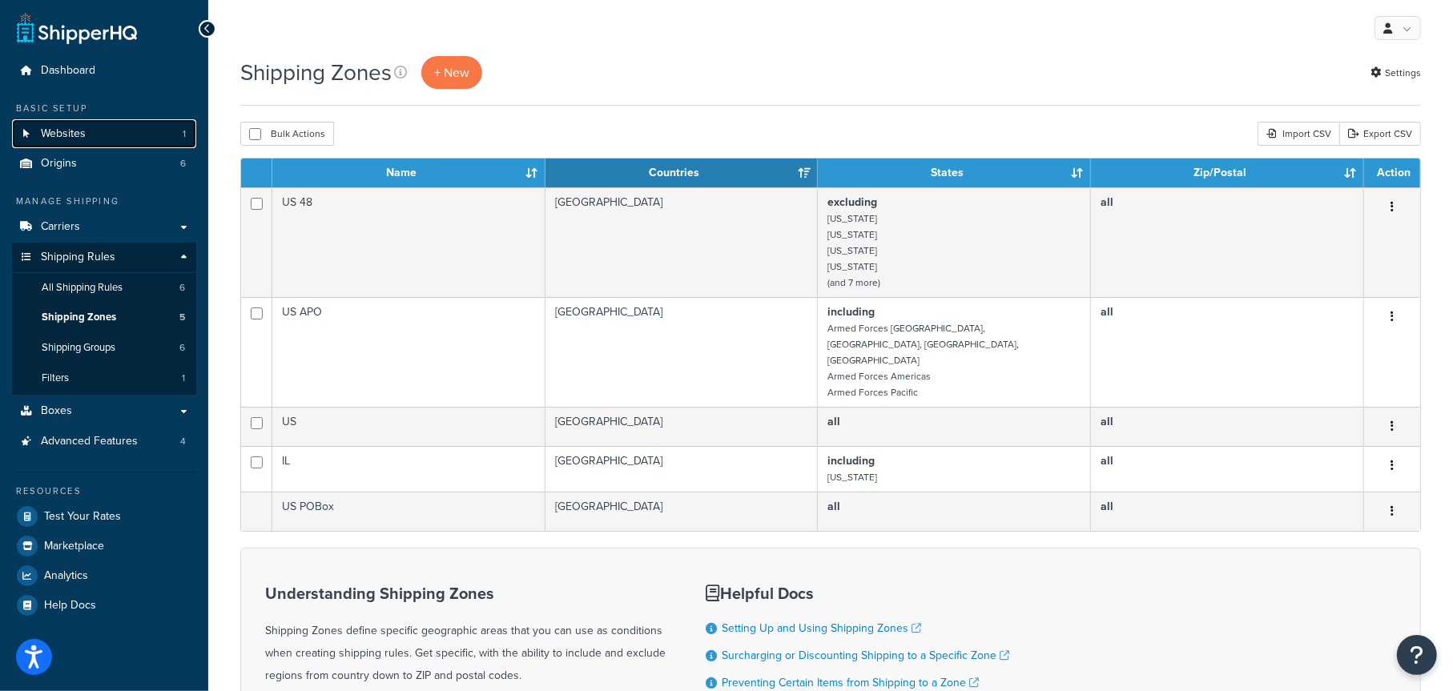
click at [83, 140] on span "Websites" at bounding box center [63, 134] width 45 height 14
